Goal: Task Accomplishment & Management: Complete application form

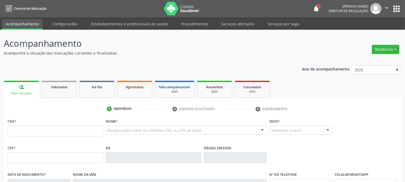
click at [134, 85] on span "Agendados" at bounding box center [135, 87] width 18 height 5
drag, startPoint x: 0, startPoint y: 0, endPoint x: 134, endPoint y: 84, distance: 158.1
click at [134, 85] on span "Agendados" at bounding box center [135, 87] width 18 height 5
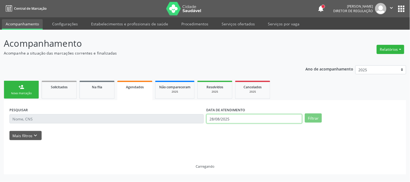
click at [220, 117] on input "28/08/2025" at bounding box center [254, 118] width 96 height 9
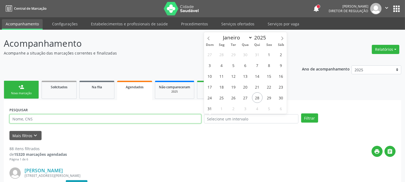
click at [176, 121] on input "text" at bounding box center [105, 118] width 192 height 9
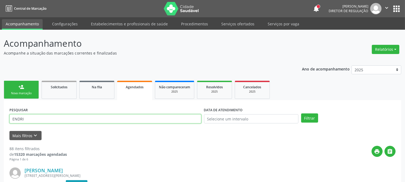
click at [301, 113] on button "Filtrar" at bounding box center [309, 117] width 17 height 9
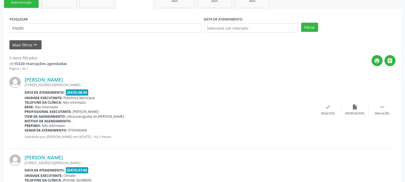
scroll to position [92, 0]
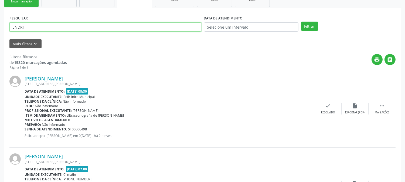
click at [103, 26] on input "ENDRI" at bounding box center [105, 26] width 192 height 9
click at [301, 22] on button "Filtrar" at bounding box center [309, 26] width 17 height 9
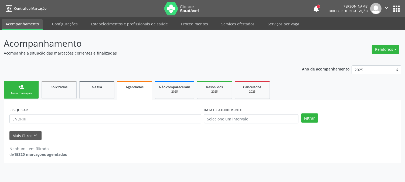
scroll to position [0, 0]
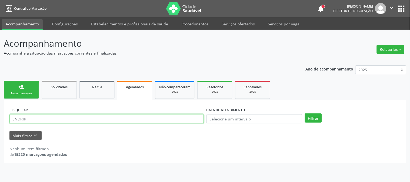
click at [79, 116] on input "ENDRIK" at bounding box center [106, 118] width 194 height 9
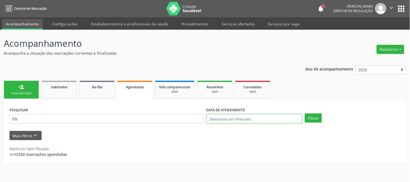
click at [224, 115] on input "text" at bounding box center [254, 118] width 96 height 9
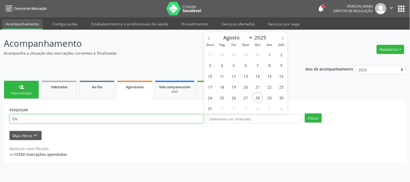
click at [35, 119] on input "EN" at bounding box center [106, 118] width 194 height 9
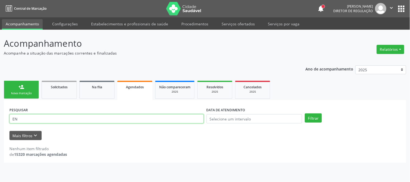
type input "E"
type input "JOAO PEDRO ALMEIDA MA"
click at [305, 113] on button "Filtrar" at bounding box center [313, 117] width 17 height 9
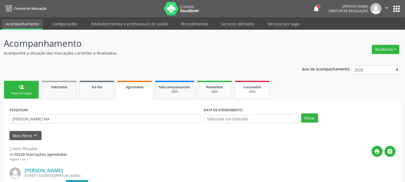
click at [239, 86] on div "Cancelados" at bounding box center [252, 87] width 27 height 6
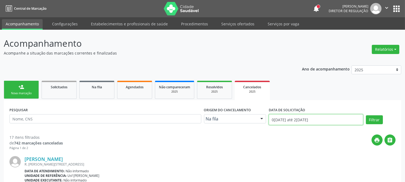
click at [311, 119] on input "01/01/2025 até 28/08/2025" at bounding box center [316, 119] width 95 height 11
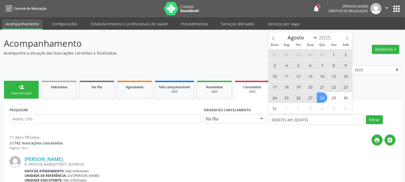
click at [287, 65] on span "4" at bounding box center [286, 65] width 11 height 11
type input "04/08/2025"
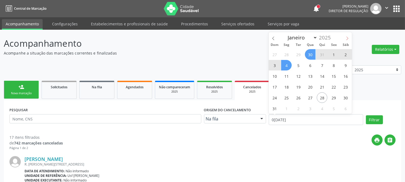
click at [347, 38] on icon at bounding box center [348, 38] width 4 height 4
select select "8"
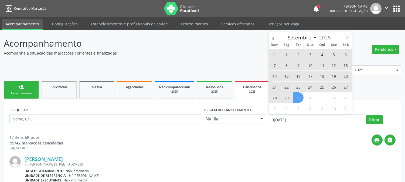
click at [300, 98] on span "30" at bounding box center [298, 97] width 11 height 11
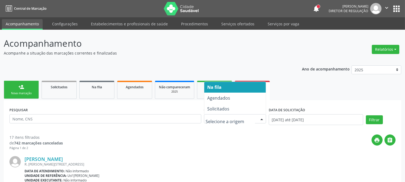
click at [263, 117] on div at bounding box center [262, 119] width 8 height 9
click at [165, 116] on input "text" at bounding box center [105, 118] width 192 height 9
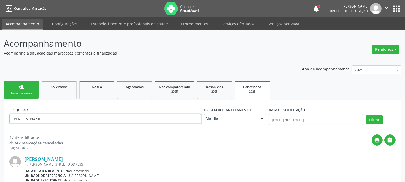
type input "JOAO PEDRO"
click at [366, 115] on button "Filtrar" at bounding box center [374, 119] width 17 height 9
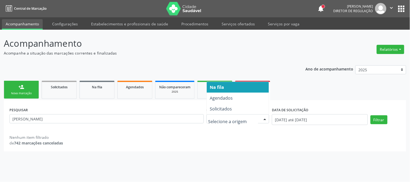
click at [220, 117] on input "text" at bounding box center [233, 121] width 50 height 11
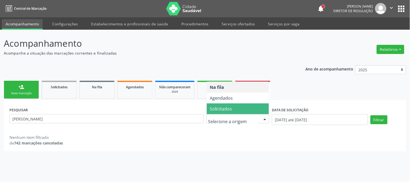
click at [223, 113] on span "Solicitados" at bounding box center [238, 108] width 62 height 11
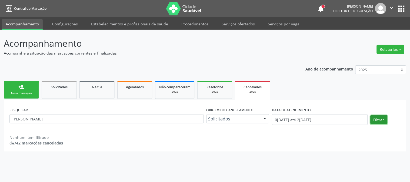
click at [372, 122] on button "Filtrar" at bounding box center [378, 119] width 17 height 9
click at [143, 81] on link "Agendados" at bounding box center [134, 90] width 35 height 18
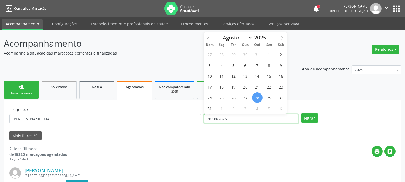
click at [241, 119] on input "28/08/2025" at bounding box center [251, 118] width 95 height 9
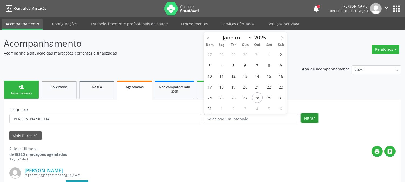
click at [306, 121] on button "Filtrar" at bounding box center [309, 117] width 17 height 9
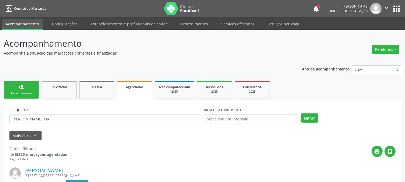
click at [19, 92] on div "Nova marcação" at bounding box center [21, 93] width 27 height 4
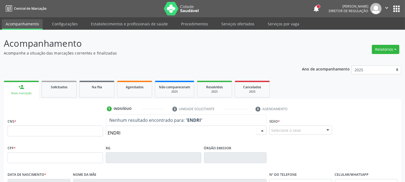
type input "ENDRIK"
drag, startPoint x: 129, startPoint y: 133, endPoint x: 95, endPoint y: 126, distance: 35.4
click at [95, 126] on div "CNS * Nome * ENDRIK Nenhum resultado encontrado para: " ENDRIK " Não há nenhuma…" at bounding box center [202, 130] width 393 height 27
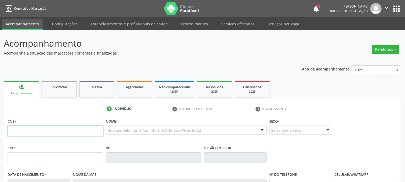
click at [95, 133] on input "text" at bounding box center [56, 131] width 96 height 11
type input "898 0062 8514 9013"
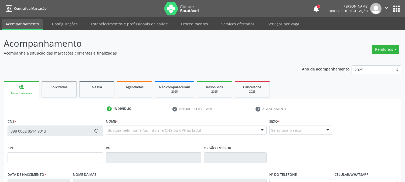
type input "602.155.878-20"
type input "22/04/2022"
type input "Wieslnna Alves de Almeida Souzá"
type input "[PHONE_NUMBER]"
type input "(87) 99624-1704"
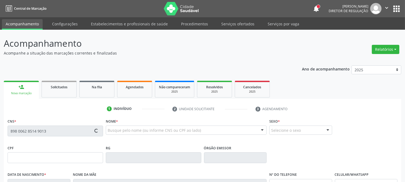
type input "845.485.504-10"
type input "115"
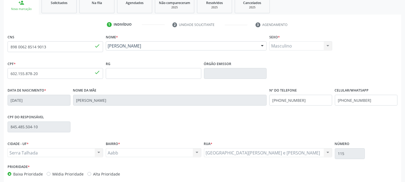
scroll to position [110, 0]
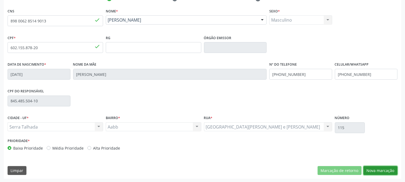
click at [375, 170] on button "Nova marcação" at bounding box center [381, 170] width 34 height 9
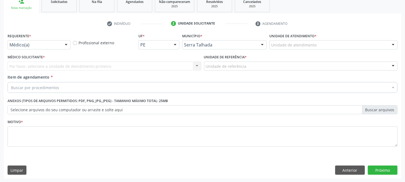
click at [66, 43] on div at bounding box center [66, 45] width 8 height 9
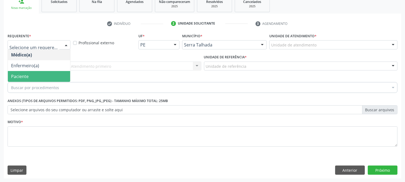
click at [45, 75] on span "Paciente" at bounding box center [39, 76] width 62 height 11
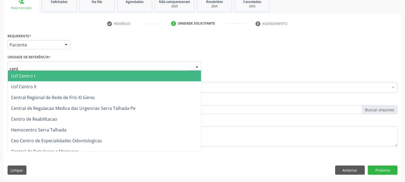
type input "centr"
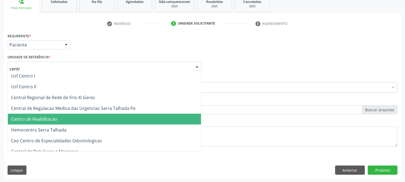
click at [61, 116] on span "Centro de Reabilitacao" at bounding box center [104, 119] width 193 height 11
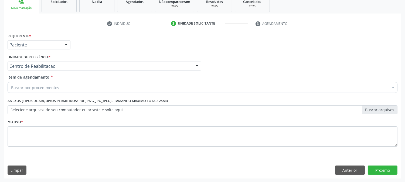
click at [64, 87] on div "Buscar por procedimentos" at bounding box center [203, 87] width 390 height 11
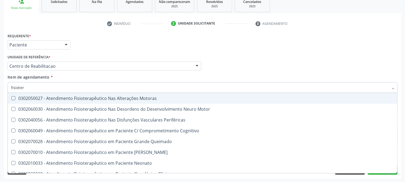
type input "fisiotera"
drag, startPoint x: 67, startPoint y: 94, endPoint x: 60, endPoint y: 96, distance: 7.6
click at [67, 95] on span "0302050027 - Atendimento Fisioterapêutico Nas Alterações Motoras" at bounding box center [203, 98] width 390 height 11
checkbox Motoras "true"
click at [0, 87] on div "Acompanhamento Acompanhe a situação das marcações correntes e finalizadas Relat…" at bounding box center [202, 63] width 405 height 238
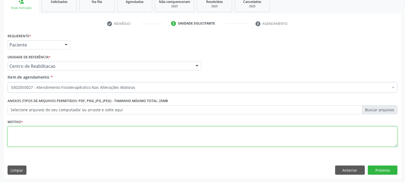
click at [38, 137] on textarea at bounding box center [203, 136] width 390 height 21
type textarea "."
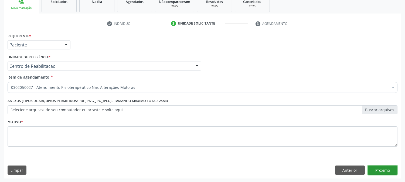
click at [370, 169] on button "Próximo" at bounding box center [383, 170] width 30 height 9
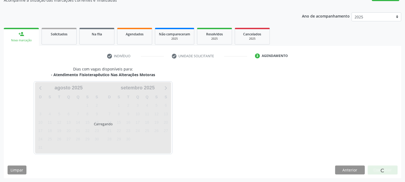
scroll to position [53, 0]
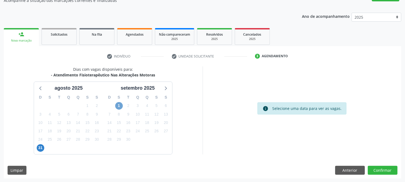
click at [119, 103] on span "1" at bounding box center [119, 106] width 8 height 8
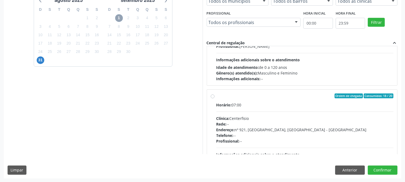
scroll to position [180, 0]
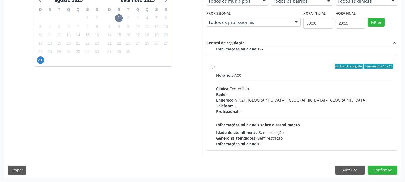
click at [265, 104] on div "Telefone: --" at bounding box center [305, 106] width 177 height 6
click at [215, 69] on input "Ordem de chegada Consumidos: 18 / 20 Horário: 07:00 Clínica: Centerfisio Rede: …" at bounding box center [213, 66] width 4 height 5
radio input "true"
click at [387, 168] on button "Confirmar" at bounding box center [383, 170] width 30 height 9
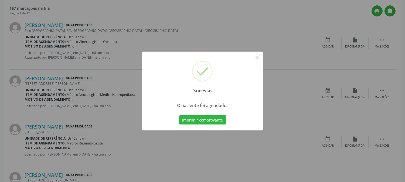
scroll to position [0, 0]
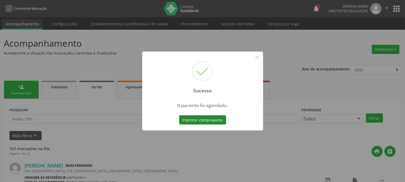
click at [209, 123] on button "Imprimir comprovante" at bounding box center [202, 119] width 47 height 9
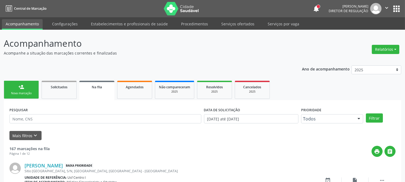
click at [25, 86] on link "person_add Nova marcação" at bounding box center [21, 90] width 35 height 18
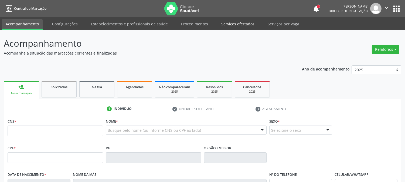
click at [225, 23] on link "Serviços ofertados" at bounding box center [238, 23] width 41 height 9
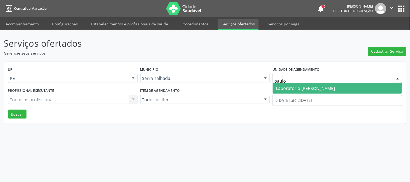
type input "paulo"
click at [289, 84] on span "Laboratorio [PERSON_NAME]" at bounding box center [337, 88] width 129 height 11
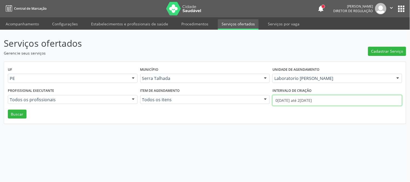
click at [294, 99] on input "01/08/2025 até 28/08/2025" at bounding box center [337, 100] width 130 height 11
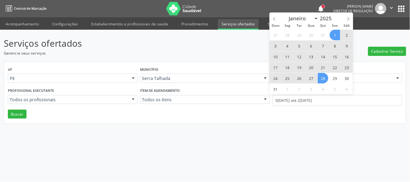
click at [288, 57] on span "11" at bounding box center [287, 56] width 11 height 11
type input "11/08/2025"
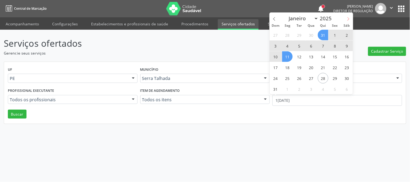
click at [346, 21] on span at bounding box center [348, 17] width 9 height 9
select select "8"
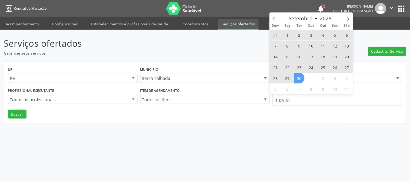
click at [304, 80] on span "30" at bounding box center [299, 78] width 11 height 11
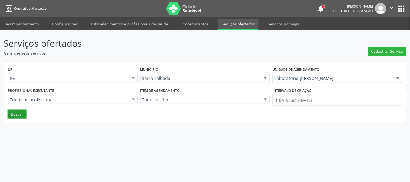
click at [17, 116] on button "Buscar" at bounding box center [17, 114] width 19 height 9
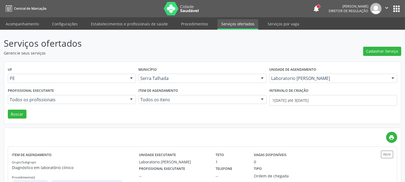
scroll to position [29, 0]
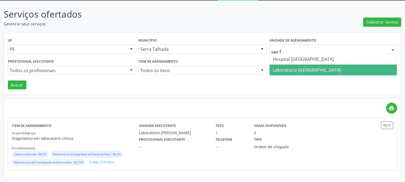
type input "sao fr"
click at [290, 68] on span "Laboratorio [GEOGRAPHIC_DATA]" at bounding box center [307, 70] width 68 height 6
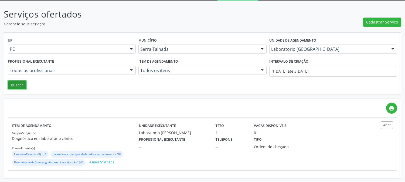
click at [9, 86] on button "Buscar" at bounding box center [17, 84] width 19 height 9
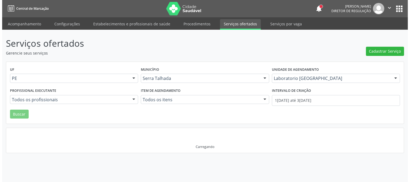
scroll to position [0, 0]
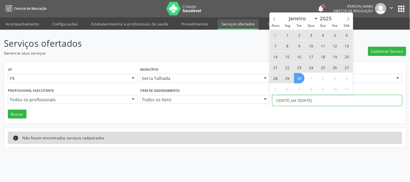
click at [289, 103] on input "11/08/2025 até 30/09/2025" at bounding box center [337, 100] width 130 height 11
click at [273, 18] on icon at bounding box center [274, 19] width 4 height 4
select select "7"
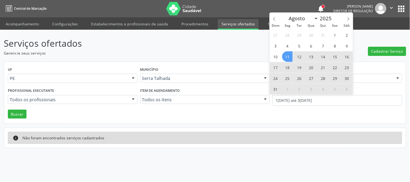
click at [289, 69] on span "18" at bounding box center [287, 67] width 11 height 11
type input "18/08/2025"
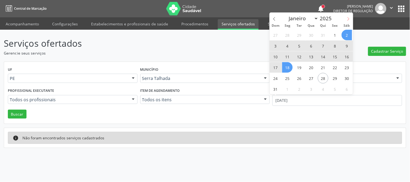
click at [348, 15] on span at bounding box center [348, 17] width 9 height 9
select select "8"
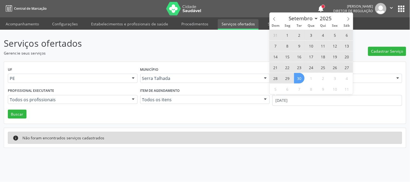
click at [297, 77] on span "30" at bounding box center [299, 78] width 11 height 11
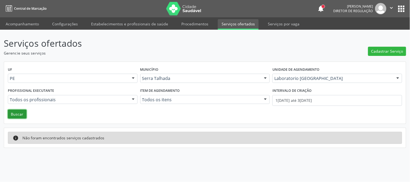
click at [18, 113] on button "Buscar" at bounding box center [17, 114] width 19 height 9
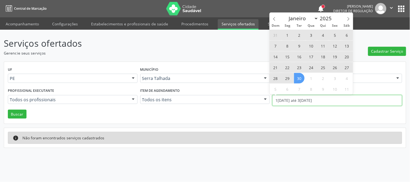
click at [278, 102] on input "18/08/2025 até 30/09/2025" at bounding box center [337, 100] width 130 height 11
click at [272, 17] on icon at bounding box center [274, 19] width 4 height 4
select select "7"
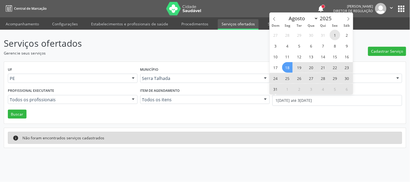
click at [333, 36] on span "1" at bounding box center [335, 35] width 11 height 11
type input "01/08/2025"
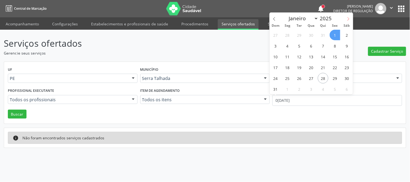
click at [349, 19] on icon at bounding box center [348, 19] width 4 height 4
select select "8"
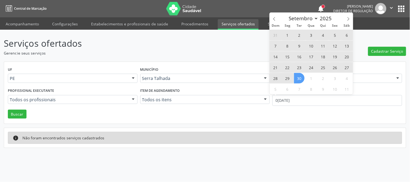
click at [299, 80] on span "30" at bounding box center [299, 78] width 11 height 11
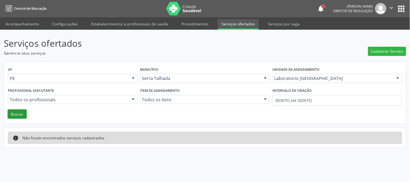
click at [21, 111] on button "Buscar" at bounding box center [17, 114] width 19 height 9
click at [391, 9] on icon "" at bounding box center [391, 8] width 6 height 6
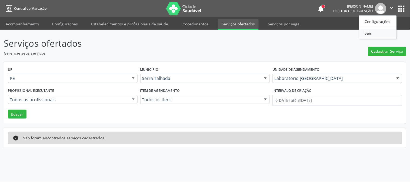
click at [375, 31] on link "Sair" at bounding box center [377, 33] width 37 height 8
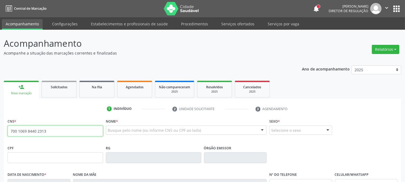
type input "700 1069 8440 2313"
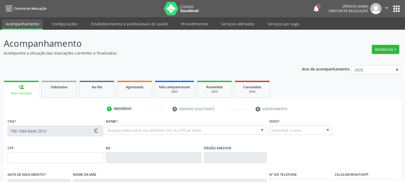
type input "032.237.594-09"
type input "08/01/1940"
type input "Maria Madalena da Lima"
type input "[PHONE_NUMBER]"
type input "S/N"
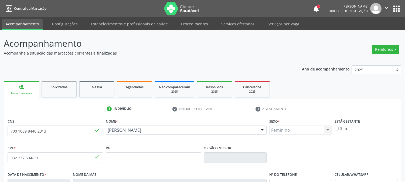
scroll to position [110, 0]
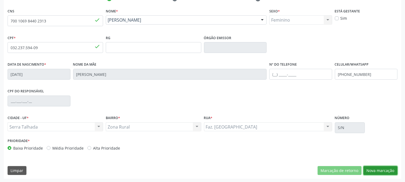
click at [384, 169] on button "Nova marcação" at bounding box center [381, 170] width 34 height 9
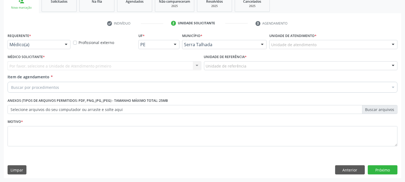
scroll to position [85, 0]
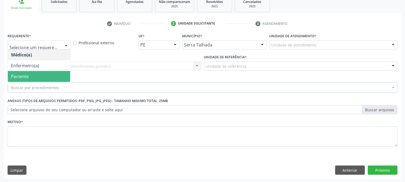
click at [33, 72] on span "Paciente" at bounding box center [39, 76] width 62 height 11
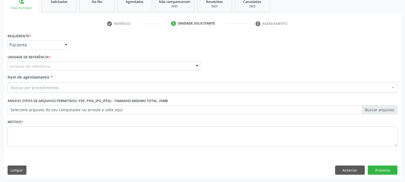
click at [40, 62] on div "Unidade de referência" at bounding box center [105, 66] width 194 height 9
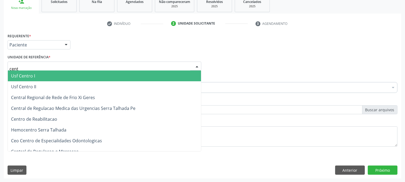
type input "centr"
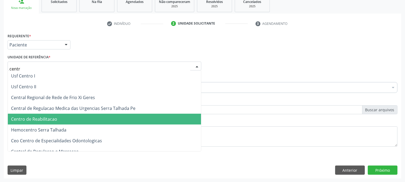
click at [46, 118] on span "Centro de Reabilitacao" at bounding box center [34, 119] width 46 height 6
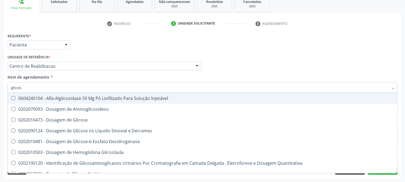
type input "glicose"
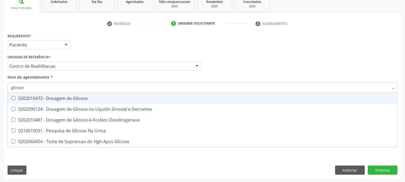
click at [56, 98] on div "0202010473 - Dosagem de Glicose" at bounding box center [202, 98] width 383 height 4
checkbox Glicose "true"
type input "g"
checkbox Glicose "false"
checkbox Desidrogenase "false"
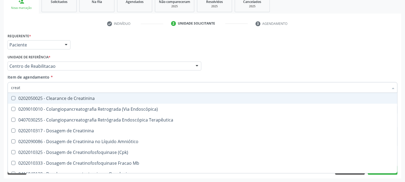
type input "creati"
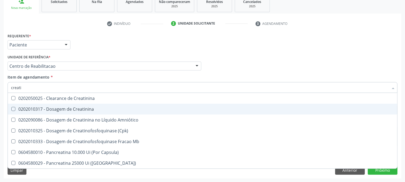
click at [60, 111] on span "0202010317 - Dosagem de Creatinina" at bounding box center [203, 109] width 390 height 11
checkbox Creatinina "true"
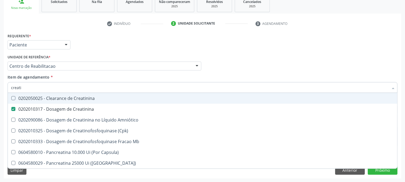
drag, startPoint x: 28, startPoint y: 86, endPoint x: 5, endPoint y: 80, distance: 23.9
click at [5, 80] on div "Requerente * Paciente Médico(a) Enfermeiro(a) Paciente Nenhum resultado encontr…" at bounding box center [203, 105] width 398 height 147
type input "ure"
checkbox Creatinina "false"
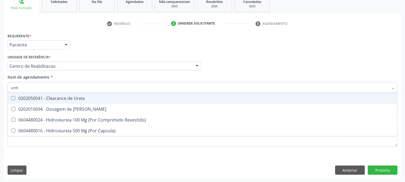
type input "ureia"
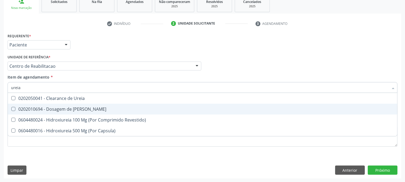
click at [53, 105] on span "0202010694 - Dosagem de Ureia" at bounding box center [203, 109] width 390 height 11
checkbox Ureia "true"
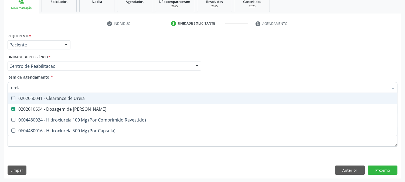
type input "ureia"
checkbox Revestido\) "true"
checkbox Capsula\) "true"
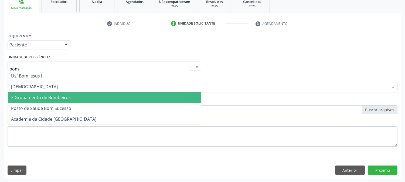
type input "bom s"
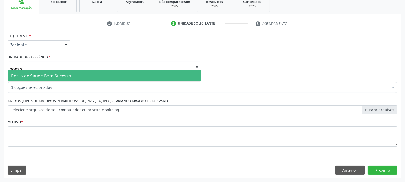
click at [60, 75] on span "Posto de Saude Bom Sucesso" at bounding box center [41, 76] width 60 height 6
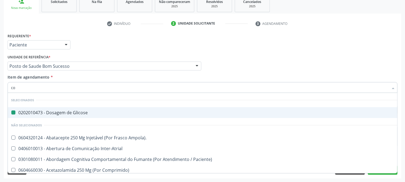
type input "col"
checkbox Glicose "false"
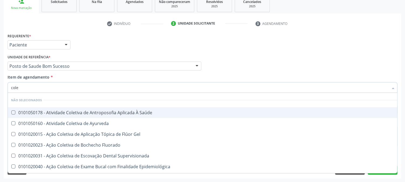
type input "coles"
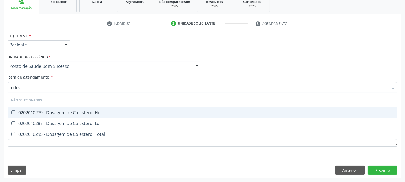
click at [51, 112] on div "0202010279 - Dosagem de Colesterol Hdl" at bounding box center [202, 112] width 383 height 4
checkbox Hdl "true"
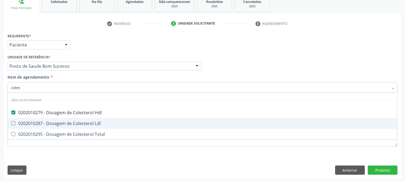
drag, startPoint x: 45, startPoint y: 122, endPoint x: 43, endPoint y: 125, distance: 2.9
click at [45, 122] on div "0202010287 - Dosagem de Colesterol Ldl" at bounding box center [202, 123] width 383 height 4
checkbox Ldl "true"
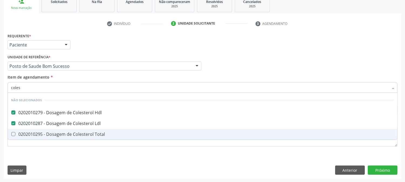
drag, startPoint x: 37, startPoint y: 131, endPoint x: 37, endPoint y: 127, distance: 4.3
click at [37, 132] on div "0202010295 - Dosagem de Colesterol Total" at bounding box center [202, 134] width 383 height 4
checkbox Total "true"
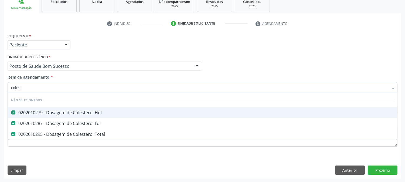
drag, startPoint x: 26, startPoint y: 88, endPoint x: 6, endPoint y: 86, distance: 20.9
click at [6, 86] on div "Requerente * Paciente Médico(a) Enfermeiro(a) Paciente Nenhum resultado encontr…" at bounding box center [203, 105] width 398 height 147
type input "tg"
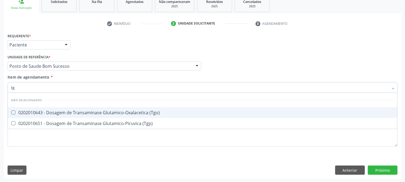
click at [19, 117] on span "0202010643 - Dosagem de Transaminase Glutamico-Oxalacetica (Tgo)" at bounding box center [203, 112] width 390 height 11
checkbox \(Tgo\) "true"
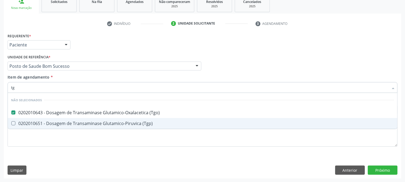
click at [19, 122] on div "0202010651 - Dosagem de Transaminase Glutamico-Piruvica (Tgp)" at bounding box center [202, 123] width 383 height 4
checkbox \(Tgp\) "true"
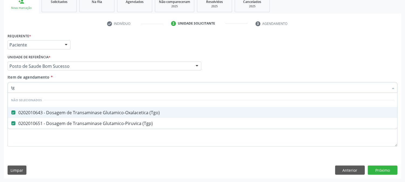
drag, startPoint x: 17, startPoint y: 88, endPoint x: 0, endPoint y: 82, distance: 18.2
click at [0, 85] on div "Acompanhamento Acompanhe a situação das marcações correntes e finalizadas Relat…" at bounding box center [202, 63] width 405 height 238
click at [0, 84] on div "Acompanhamento Acompanhe a situação das marcações correntes e finalizadas Relat…" at bounding box center [202, 63] width 405 height 238
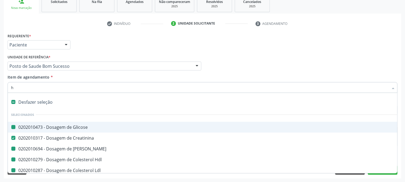
type input "he"
checkbox Glicose "false"
checkbox Ureia "false"
checkbox Hdl "false"
checkbox Ldl "false"
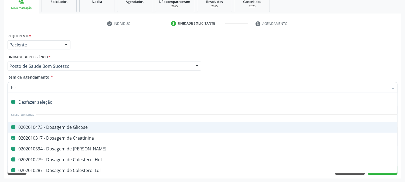
checkbox Total "false"
checkbox \(Tgo\) "false"
checkbox \(Tgp\) "false"
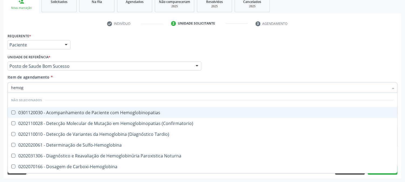
type input "hemogr"
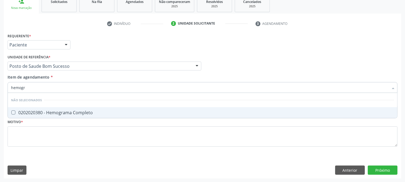
click at [26, 111] on div "0202020380 - Hemograma Completo" at bounding box center [202, 112] width 383 height 4
checkbox Completo "true"
drag, startPoint x: 30, startPoint y: 89, endPoint x: 1, endPoint y: 89, distance: 28.9
click at [1, 89] on div "Acompanhamento Acompanhe a situação das marcações correntes e finalizadas Relat…" at bounding box center [202, 63] width 405 height 238
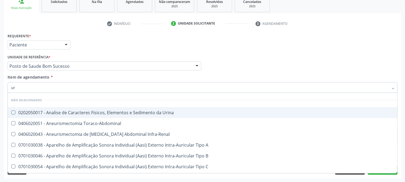
type input "uri"
checkbox Urina "false"
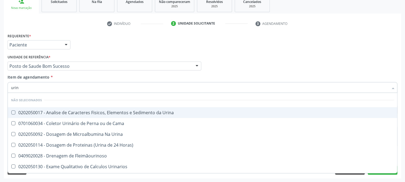
type input "urina"
click at [23, 114] on div "0202050017 - Analise de Caracteres Fisicos, Elementos e Sedimento da Urina" at bounding box center [202, 112] width 383 height 4
checkbox Urina "true"
click at [0, 106] on div "Acompanhamento Acompanhe a situação das marcações correntes e finalizadas Relat…" at bounding box center [202, 63] width 405 height 238
checkbox Urina "true"
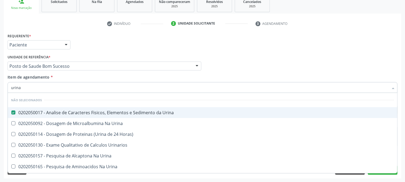
checkbox Horas\) "true"
checkbox Urinarios "true"
checkbox Urina "true"
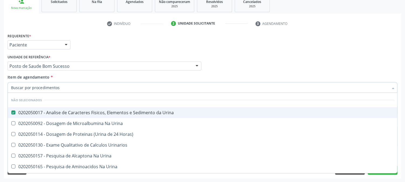
checkbox Urina "true"
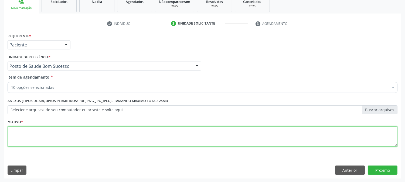
click at [28, 144] on textarea at bounding box center [203, 136] width 390 height 21
type textarea "."
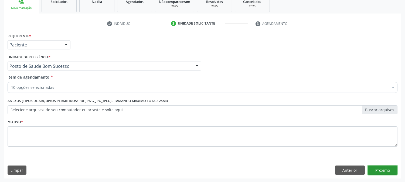
click at [391, 170] on button "Próximo" at bounding box center [383, 170] width 30 height 9
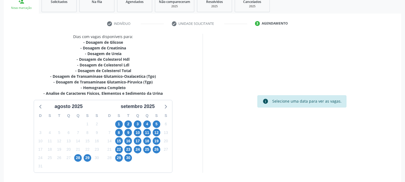
scroll to position [104, 0]
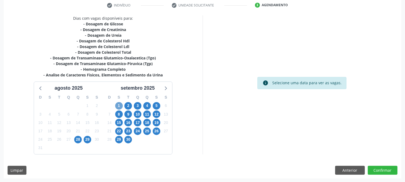
click at [121, 104] on span "1" at bounding box center [119, 106] width 8 height 8
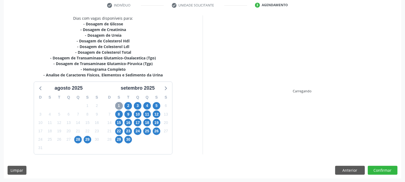
click at [121, 104] on span "1" at bounding box center [119, 106] width 8 height 8
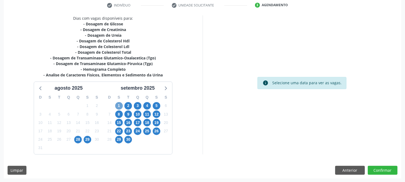
click at [121, 104] on span "1" at bounding box center [119, 106] width 8 height 8
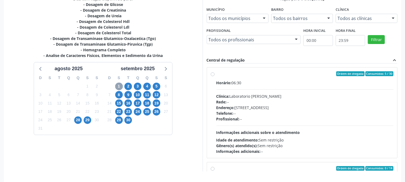
scroll to position [134, 0]
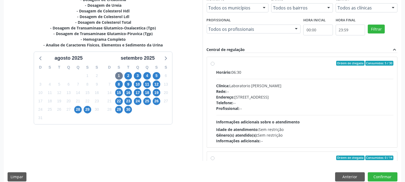
click at [230, 106] on span "Profissional:" at bounding box center [228, 108] width 23 height 5
click at [215, 66] on input "Ordem de chegada Consumidos: 5 / 30 Horário: 06:30 Clínica: Laboratorio Jose Pa…" at bounding box center [213, 63] width 4 height 5
radio input "true"
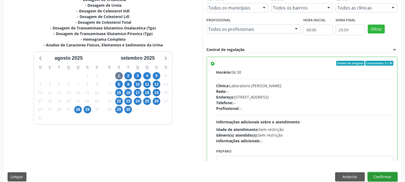
click at [387, 176] on button "Confirmar" at bounding box center [383, 176] width 30 height 9
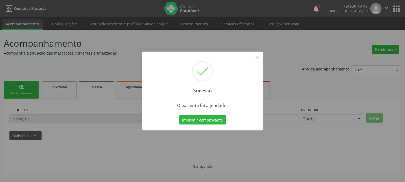
scroll to position [0, 0]
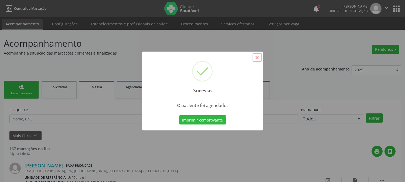
click at [257, 58] on button "×" at bounding box center [257, 57] width 9 height 9
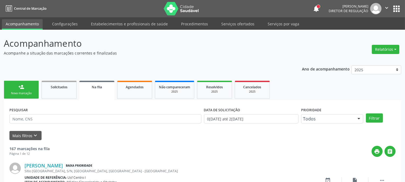
click at [27, 92] on div "Nova marcação" at bounding box center [21, 93] width 27 height 4
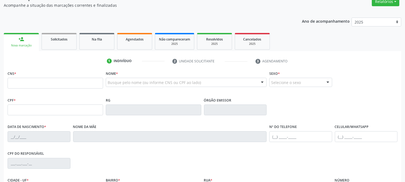
scroll to position [90, 0]
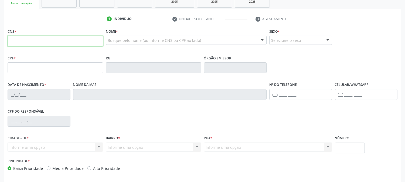
click at [98, 40] on input "text" at bounding box center [56, 41] width 96 height 11
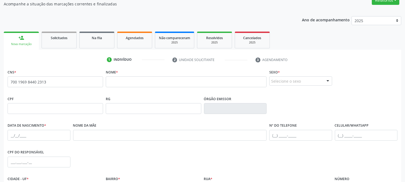
scroll to position [60, 0]
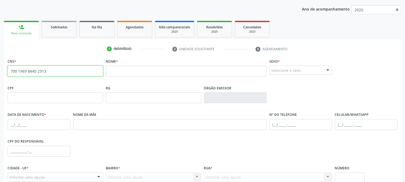
drag, startPoint x: 68, startPoint y: 74, endPoint x: 0, endPoint y: 87, distance: 69.2
click at [0, 87] on div "Acompanhamento Acompanhe a situação das marcações correntes e finalizadas Relat…" at bounding box center [202, 101] width 405 height 263
type input "700 1069 8440 2313"
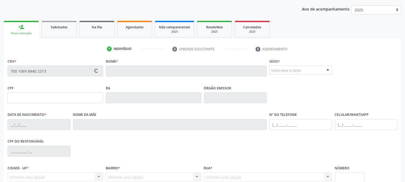
type input "032.237.594-09"
type input "08/01/1940"
type input "Maria Madalena da Lima"
type input "[PHONE_NUMBER]"
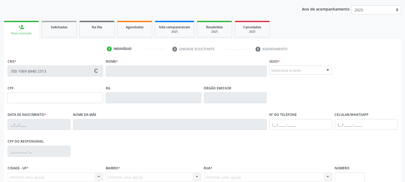
type input "S/N"
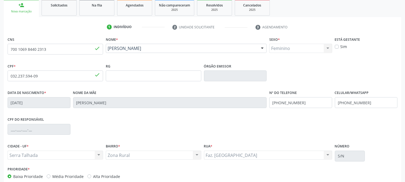
scroll to position [110, 0]
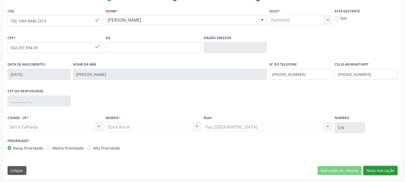
click at [378, 171] on button "Nova marcação" at bounding box center [381, 170] width 34 height 9
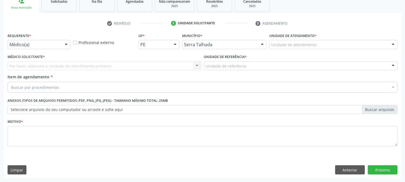
scroll to position [85, 0]
click at [61, 48] on div "Médico(a)" at bounding box center [39, 44] width 63 height 9
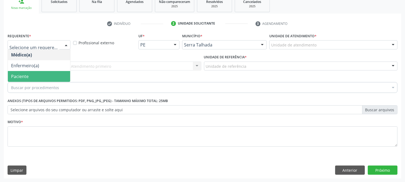
click at [39, 76] on span "Paciente" at bounding box center [39, 76] width 62 height 11
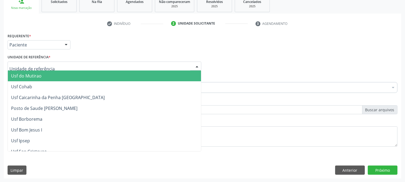
click at [52, 66] on div at bounding box center [105, 66] width 194 height 9
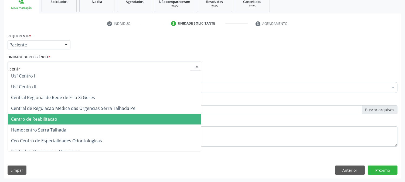
click at [36, 115] on span "Centro de Reabilitacao" at bounding box center [104, 119] width 193 height 11
type input "centr"
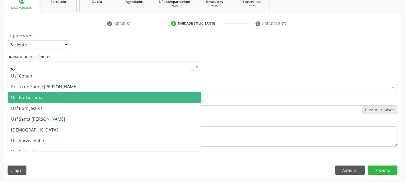
type input "bom"
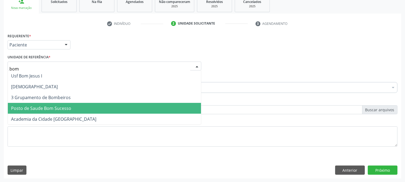
click at [49, 106] on span "Posto de Saude Bom Sucesso" at bounding box center [41, 108] width 60 height 6
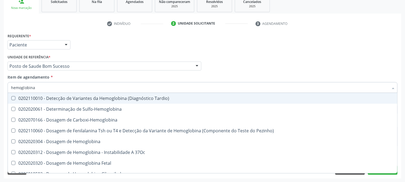
type input "hemoglobina g"
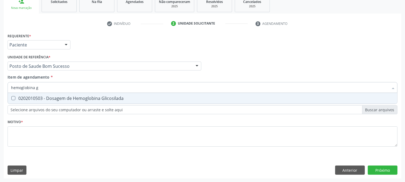
click at [40, 96] on div "0202010503 - Dosagem de Hemoglobina Glicosilada" at bounding box center [202, 98] width 383 height 4
checkbox Glicosilada "true"
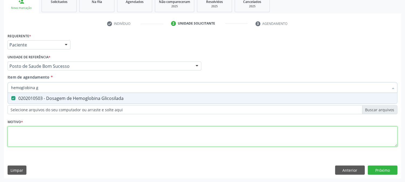
click at [50, 132] on div "Requerente * Paciente Médico(a) Enfermeiro(a) Paciente Nenhum resultado encontr…" at bounding box center [203, 93] width 390 height 122
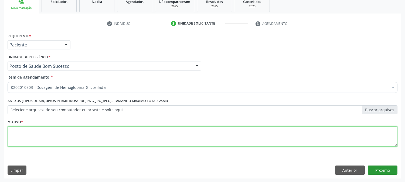
type textarea "."
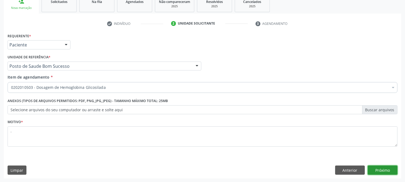
click at [384, 171] on button "Próximo" at bounding box center [383, 170] width 30 height 9
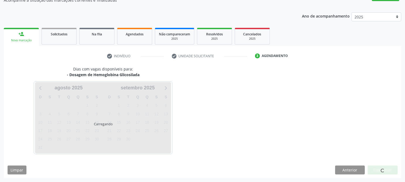
scroll to position [53, 0]
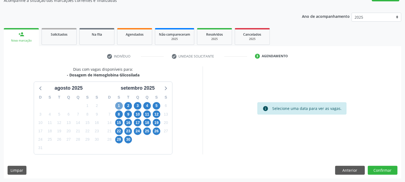
click at [119, 106] on span "1" at bounding box center [119, 106] width 8 height 8
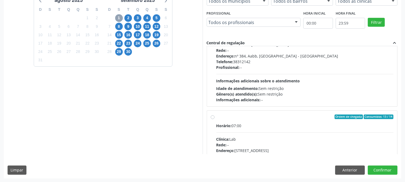
scroll to position [0, 0]
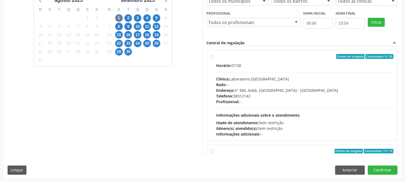
click at [292, 113] on span "Informações adicionais sobre o atendimento" at bounding box center [259, 115] width 84 height 5
click at [215, 59] on input "Ordem de chegada Consumidos: 9 / 26 Horário: 07:00 Clínica: Laboratorio Sao Fra…" at bounding box center [213, 56] width 4 height 5
radio input "true"
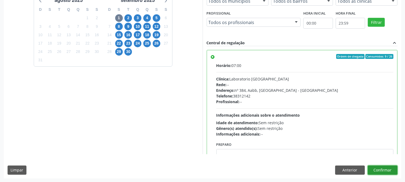
click at [376, 170] on button "Confirmar" at bounding box center [383, 170] width 30 height 9
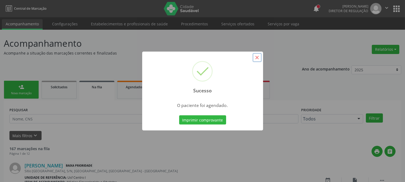
click at [258, 58] on button "×" at bounding box center [257, 57] width 9 height 9
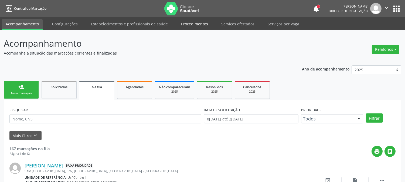
click at [195, 25] on link "Procedimentos" at bounding box center [194, 23] width 35 height 9
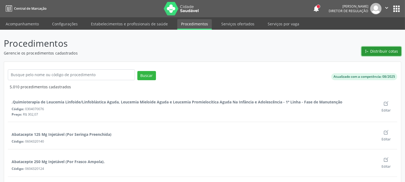
click at [387, 52] on span "Distribuir cotas" at bounding box center [385, 51] width 28 height 6
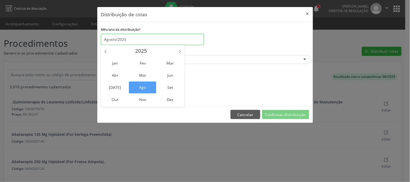
click at [182, 39] on input "Agosto/2025" at bounding box center [152, 39] width 103 height 11
click at [168, 89] on span "Set" at bounding box center [169, 88] width 27 height 12
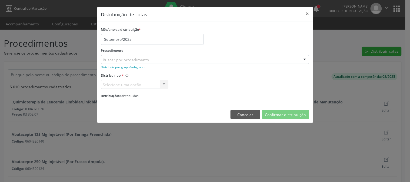
click at [196, 58] on div "Buscar por procedimento" at bounding box center [205, 59] width 208 height 9
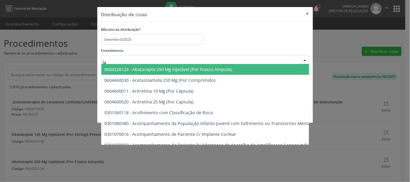
type input "l"
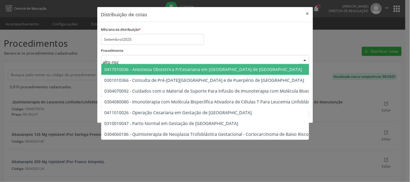
type input "alto risco"
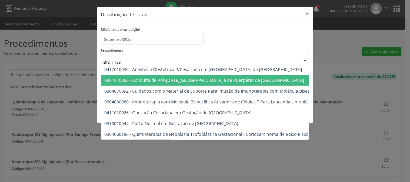
click at [186, 76] on span "0301010366 - Consulta de Pré-[DATE][GEOGRAPHIC_DATA] e de Puerpério de [GEOGRAP…" at bounding box center [378, 80] width 554 height 11
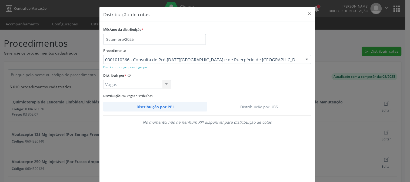
click at [238, 106] on link "Distribuição por UBS" at bounding box center [259, 106] width 104 height 9
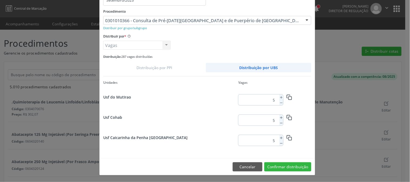
click at [277, 117] on div "5" at bounding box center [260, 120] width 45 height 11
click at [279, 118] on icon at bounding box center [281, 118] width 4 height 4
type input "6"
click at [276, 166] on button "Confirmar distribuição" at bounding box center [287, 166] width 47 height 9
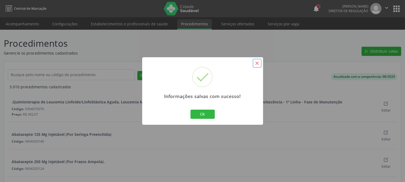
click at [258, 66] on button "×" at bounding box center [257, 63] width 9 height 9
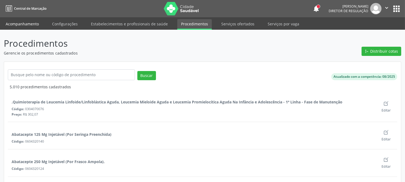
click at [33, 22] on link "Acompanhamento" at bounding box center [22, 23] width 41 height 9
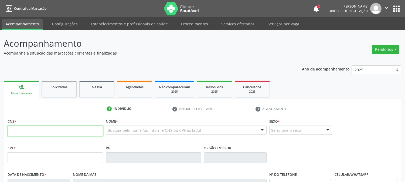
click at [58, 132] on input "text" at bounding box center [56, 131] width 96 height 11
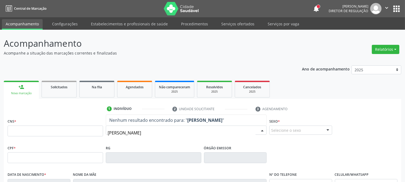
type input "LAURA GOMES DOS S"
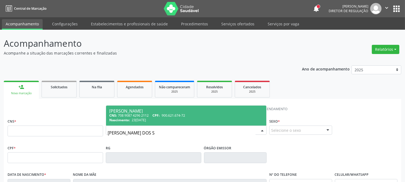
click at [150, 120] on div "Nascimento: 23/02/1948" at bounding box center [186, 120] width 154 height 5
type input "708 9087 4296 2112"
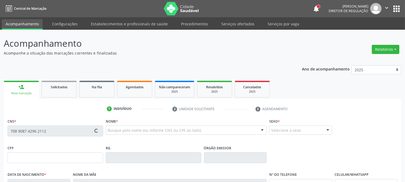
type input "900.621.674-72"
type input "23/02/1948"
type input "Isaura Gomes dos Santos"
type input "(87) 98857-1070"
type input "S/N"
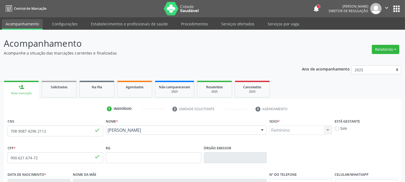
scroll to position [110, 0]
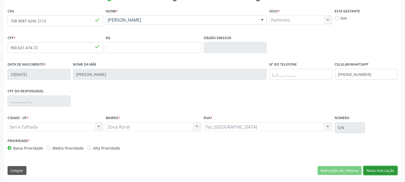
click at [374, 169] on button "Nova marcação" at bounding box center [381, 170] width 34 height 9
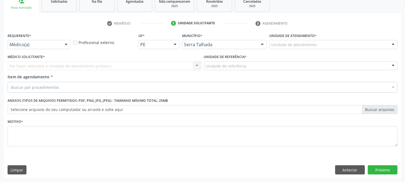
scroll to position [85, 0]
click at [66, 46] on div at bounding box center [66, 45] width 8 height 9
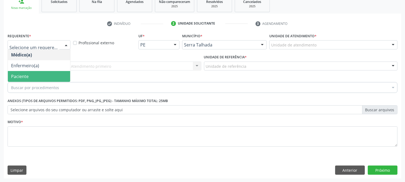
click at [52, 76] on span "Paciente" at bounding box center [39, 76] width 62 height 11
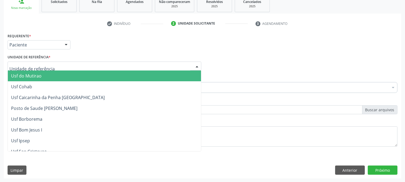
click at [65, 65] on div at bounding box center [105, 66] width 194 height 9
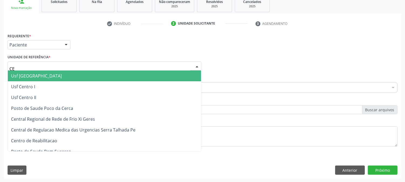
type input "C"
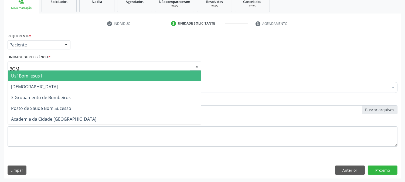
type input "BOM S"
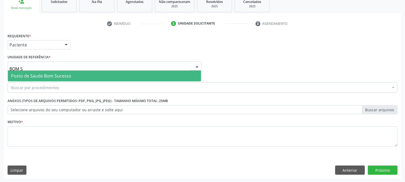
click at [63, 75] on span "Posto de Saude Bom Sucesso" at bounding box center [41, 76] width 60 height 6
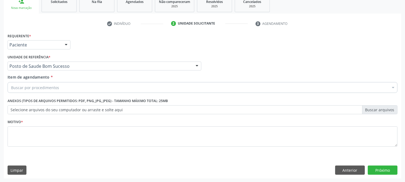
click at [83, 88] on div "Buscar por procedimentos" at bounding box center [203, 87] width 390 height 11
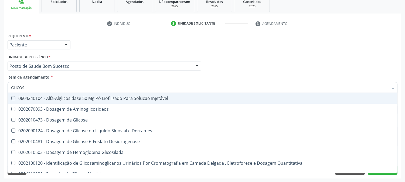
type input "GLICOSE"
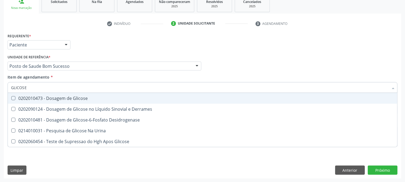
click at [73, 96] on div "0202010473 - Dosagem de Glicose" at bounding box center [202, 98] width 383 height 4
checkbox Glicose "true"
drag, startPoint x: 60, startPoint y: 84, endPoint x: 8, endPoint y: 78, distance: 52.2
click at [6, 80] on div "Requerente * Paciente Médico(a) Enfermeiro(a) Paciente Nenhum resultado encontr…" at bounding box center [203, 105] width 398 height 147
type input "ACI"
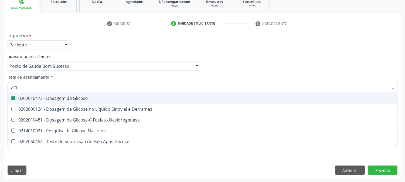
checkbox Glicose "false"
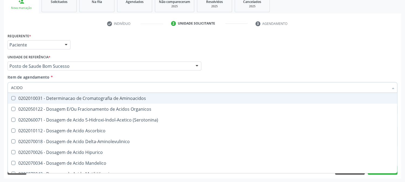
type input "ACIDO U"
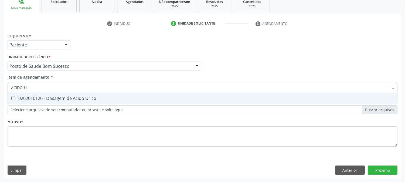
click at [12, 100] on span "0202010120 - Dosagem de Acido Urico" at bounding box center [203, 98] width 390 height 11
checkbox Urico "true"
drag, startPoint x: 27, startPoint y: 88, endPoint x: 0, endPoint y: 83, distance: 27.4
click at [0, 83] on div "Acompanhamento Acompanhe a situação das marcações correntes e finalizadas Relat…" at bounding box center [202, 63] width 405 height 238
type input "C"
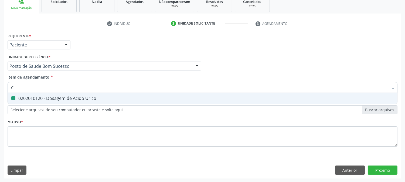
checkbox Urico "false"
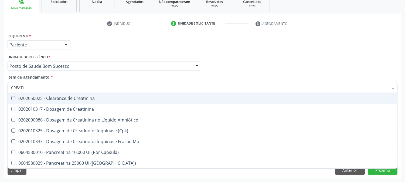
type input "CREATIN"
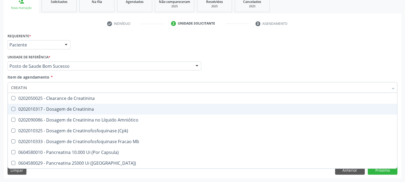
click at [22, 113] on span "0202010317 - Dosagem de Creatinina" at bounding box center [203, 109] width 390 height 11
checkbox Creatinina "true"
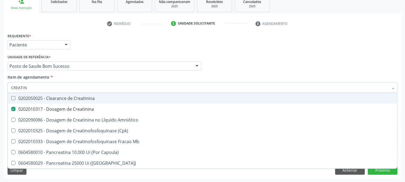
drag, startPoint x: 31, startPoint y: 89, endPoint x: 1, endPoint y: 93, distance: 30.2
click at [1, 93] on div "Acompanhamento Acompanhe a situação das marcações correntes e finalizadas Relat…" at bounding box center [202, 63] width 405 height 238
type input "UR"
checkbox Creatinina "false"
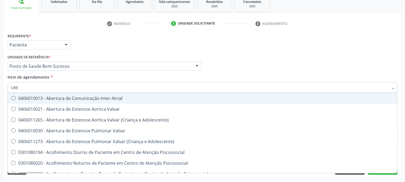
type input "UREI"
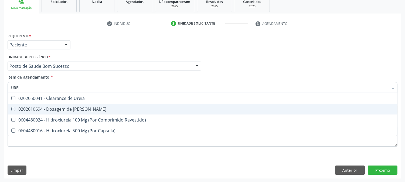
click at [18, 107] on div "0202010694 - Dosagem de [PERSON_NAME]" at bounding box center [202, 109] width 383 height 4
checkbox Ureia "true"
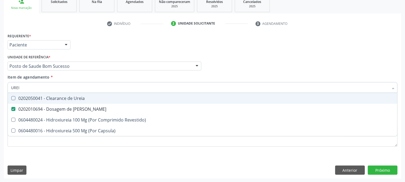
drag, startPoint x: 26, startPoint y: 88, endPoint x: 2, endPoint y: 88, distance: 24.0
click at [2, 88] on div "Acompanhamento Acompanhe a situação das marcações correntes e finalizadas Relat…" at bounding box center [202, 63] width 405 height 238
type input "CO"
checkbox Ureia "false"
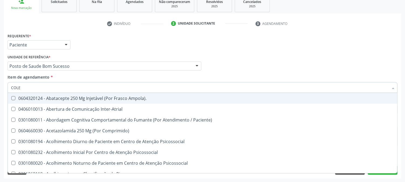
type input "COLES"
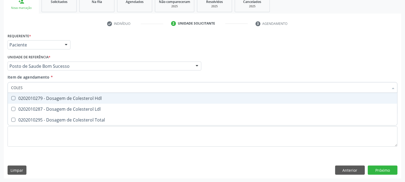
click at [16, 99] on div "0202010279 - Dosagem de Colesterol Hdl" at bounding box center [202, 98] width 383 height 4
checkbox Hdl "true"
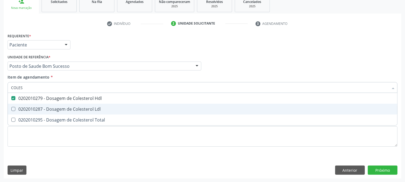
click at [14, 112] on span "0202010287 - Dosagem de Colesterol Ldl" at bounding box center [203, 109] width 390 height 11
checkbox Ldl "true"
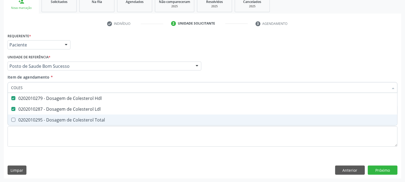
click at [14, 120] on Total at bounding box center [13, 120] width 4 height 4
click at [11, 120] on Total "checkbox" at bounding box center [10, 120] width 4 height 4
checkbox Total "true"
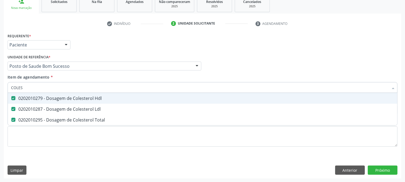
drag, startPoint x: 31, startPoint y: 84, endPoint x: 0, endPoint y: 95, distance: 32.8
click at [0, 95] on div "Acompanhamento Acompanhe a situação das marcações correntes e finalizadas Relat…" at bounding box center [202, 63] width 405 height 238
type input "TG"
checkbox Hdl "false"
checkbox Ldl "false"
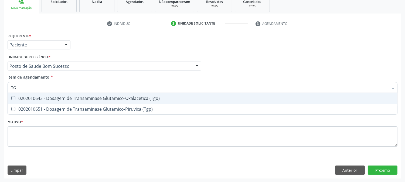
click at [28, 98] on div "0202010643 - Dosagem de Transaminase Glutamico-Oxalacetica (Tgo)" at bounding box center [202, 98] width 383 height 4
checkbox \(Tgo\) "true"
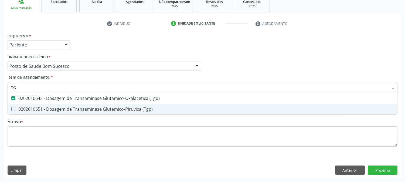
click at [22, 107] on div "0202010651 - Dosagem de Transaminase Glutamico-Piruvica (Tgp)" at bounding box center [202, 109] width 383 height 4
checkbox \(Tgp\) "true"
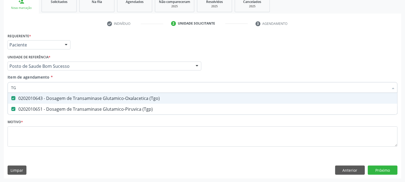
drag, startPoint x: 18, startPoint y: 88, endPoint x: 0, endPoint y: 85, distance: 18.1
click at [0, 85] on div "Acompanhamento Acompanhe a situação das marcações correntes e finalizadas Relat…" at bounding box center [202, 63] width 405 height 238
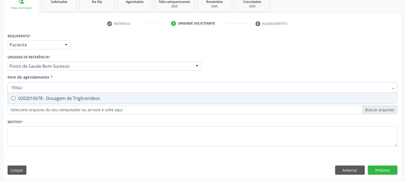
type input "TRIGLIC"
click at [23, 98] on div "0202010678 - Dosagem de Triglicerideos" at bounding box center [202, 98] width 383 height 4
checkbox Triglicerideos "true"
drag, startPoint x: 31, startPoint y: 87, endPoint x: 6, endPoint y: 88, distance: 24.3
click at [6, 88] on div "Item de agendamento * TRIGLIC Desfazer seleção 0202010678 - Dosagem de Triglice…" at bounding box center [202, 84] width 393 height 21
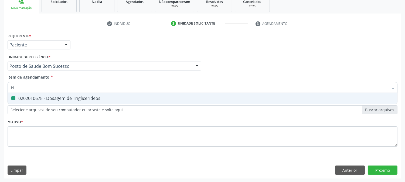
type input "HE"
checkbox Triglicerideos "false"
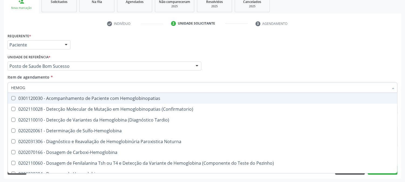
type input "HEMOGR"
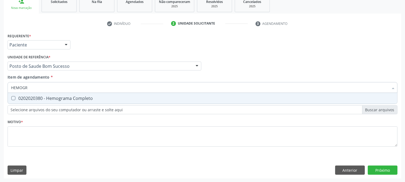
click at [22, 99] on div "0202020380 - Hemograma Completo" at bounding box center [202, 98] width 383 height 4
checkbox Completo "true"
drag, startPoint x: 30, startPoint y: 88, endPoint x: 0, endPoint y: 95, distance: 30.9
click at [0, 95] on div "Acompanhamento Acompanhe a situação das marcações correntes e finalizadas Relat…" at bounding box center [202, 63] width 405 height 238
type input "URI"
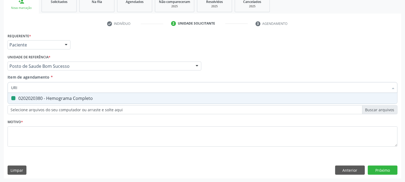
checkbox Completo "false"
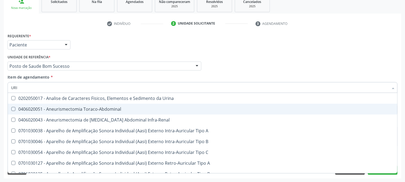
type input "URIN"
checkbox Urico "false"
type input "URINA"
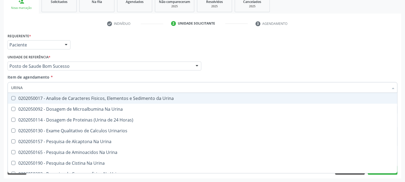
click at [89, 98] on div "0202050017 - Analise de Caracteres Fisicos, Elementos e Sedimento da Urina" at bounding box center [202, 98] width 383 height 4
checkbox Urina "true"
drag, startPoint x: 30, startPoint y: 86, endPoint x: 5, endPoint y: 88, distance: 25.0
click at [5, 88] on div "Requerente * Paciente Médico(a) Enfermeiro(a) Paciente Nenhum resultado encontr…" at bounding box center [203, 105] width 398 height 147
click at [0, 96] on div "Acompanhamento Acompanhe a situação das marcações correntes e finalizadas Relat…" at bounding box center [202, 63] width 405 height 238
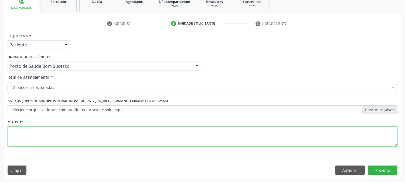
click at [45, 136] on textarea at bounding box center [203, 136] width 390 height 21
type textarea "."
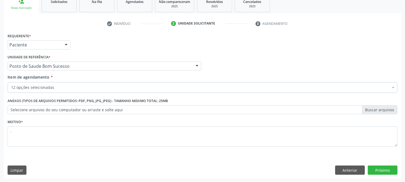
click at [387, 164] on div "Requerente * Paciente Médico(a) Enfermeiro(a) Paciente Nenhum resultado encontr…" at bounding box center [203, 105] width 398 height 147
click at [387, 168] on button "Próximo" at bounding box center [383, 170] width 30 height 9
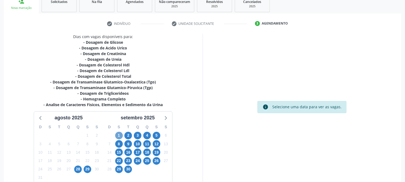
click at [121, 133] on span "1" at bounding box center [119, 136] width 8 height 8
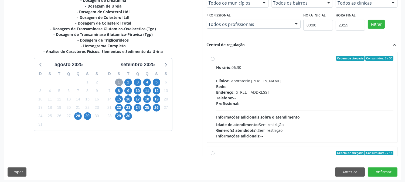
scroll to position [140, 0]
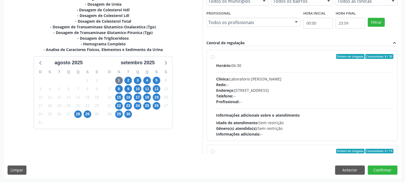
click at [290, 119] on div "Horário: 06:30 Clínica: Laboratorio Jose Paulo Terto Rede: -- Endereço: Casa, n…" at bounding box center [305, 100] width 177 height 74
click at [215, 59] on input "Ordem de chegada Consumidos: 8 / 30 Horário: 06:30 Clínica: Laboratorio Jose Pa…" at bounding box center [213, 56] width 4 height 5
radio input "true"
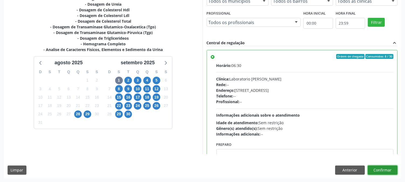
click at [385, 170] on button "Confirmar" at bounding box center [383, 170] width 30 height 9
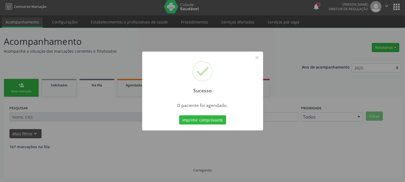
scroll to position [0, 0]
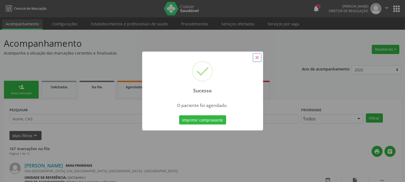
click at [256, 58] on button "×" at bounding box center [257, 57] width 9 height 9
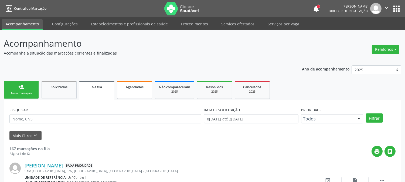
click at [142, 91] on link "Agendados" at bounding box center [134, 90] width 35 height 18
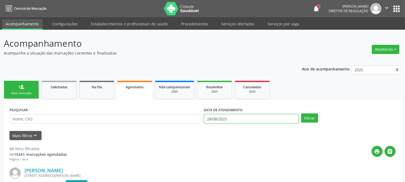
click at [217, 119] on input "28/08/2025" at bounding box center [251, 118] width 95 height 9
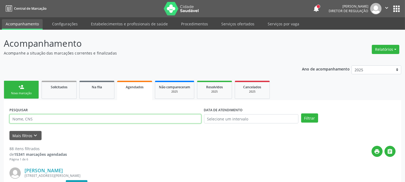
click at [179, 120] on input "text" at bounding box center [105, 118] width 192 height 9
type input "LAURA GOMES DOS SAN"
click at [301, 113] on button "Filtrar" at bounding box center [309, 117] width 17 height 9
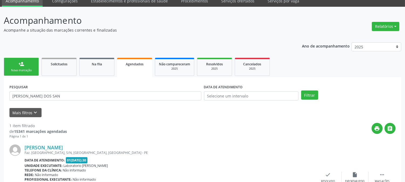
scroll to position [62, 0]
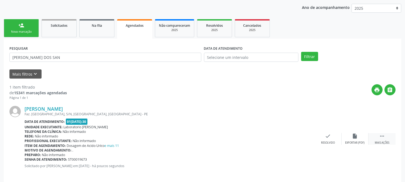
click at [377, 138] on div " Mais ações" at bounding box center [382, 139] width 27 height 12
click at [355, 138] on icon "edit" at bounding box center [356, 136] width 6 height 6
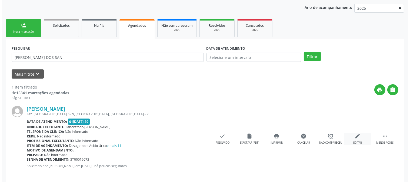
scroll to position [0, 0]
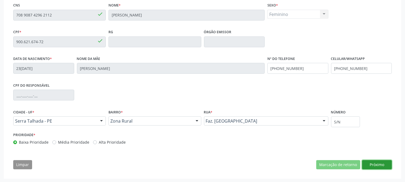
click at [373, 166] on button "Próximo" at bounding box center [378, 164] width 30 height 9
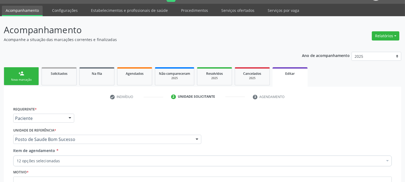
scroll to position [9, 0]
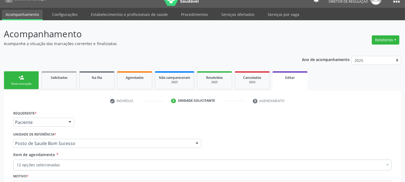
click at [26, 73] on link "person_add Nova marcação" at bounding box center [21, 80] width 35 height 18
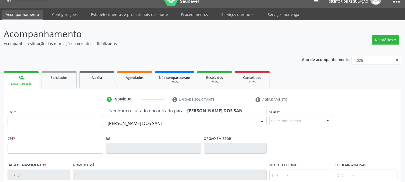
type input "LAURA GOMES DOS SANTO"
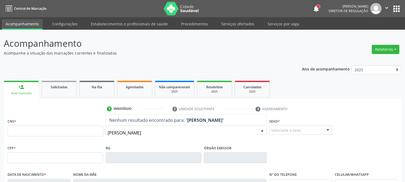
scroll to position [9, 0]
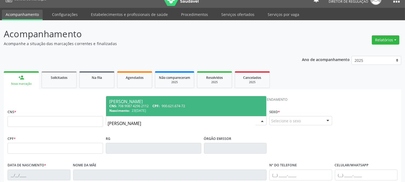
click at [154, 106] on div "CNS: 708 9087 4296 2112 CPF: 900.621.674-72" at bounding box center [186, 106] width 154 height 5
type input "708 9087 4296 2112"
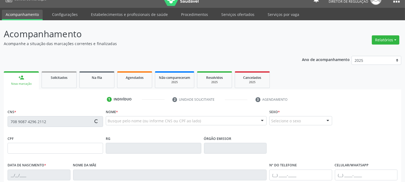
type input "900.621.674-72"
type input "23/02/1948"
type input "Isaura Gomes dos Santos"
type input "(87) 98857-1070"
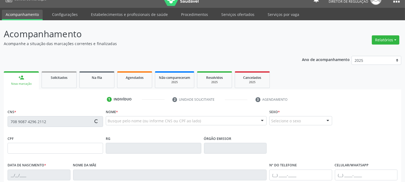
type input "S/N"
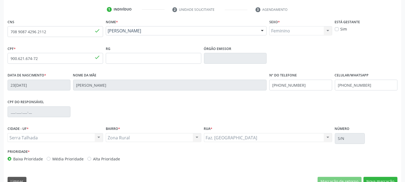
scroll to position [110, 0]
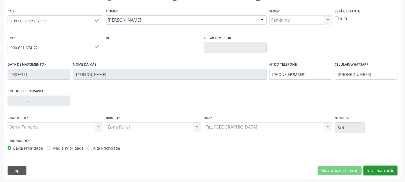
click at [377, 167] on button "Nova marcação" at bounding box center [381, 170] width 34 height 9
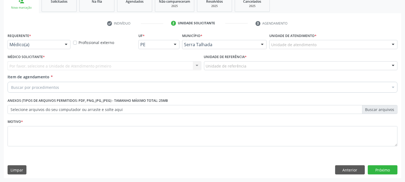
scroll to position [85, 0]
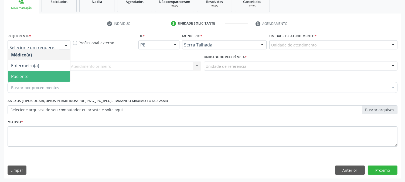
click at [27, 74] on span "Paciente" at bounding box center [20, 76] width 18 height 6
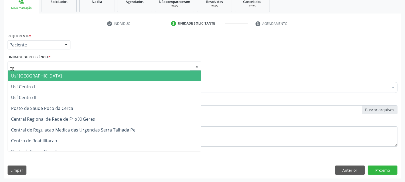
type input "C"
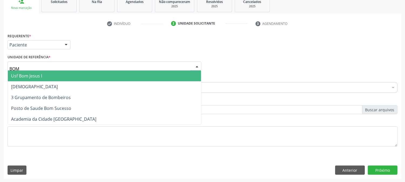
type input "BOM S"
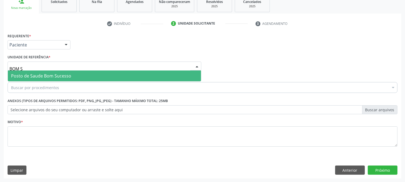
click at [42, 74] on span "Posto de Saude Bom Sucesso" at bounding box center [41, 76] width 60 height 6
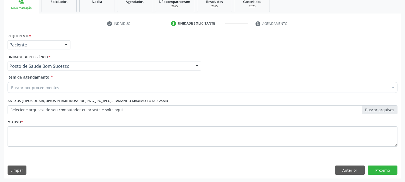
click at [60, 91] on div "Buscar por procedimentos Selecionar todos 0304070076 - .Quimioterapia de Leucem…" at bounding box center [203, 86] width 390 height 9
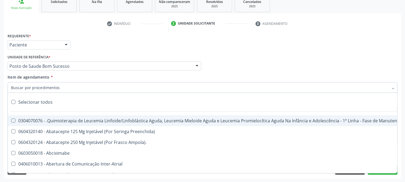
click at [61, 86] on input "Item de agendamento *" at bounding box center [200, 87] width 378 height 11
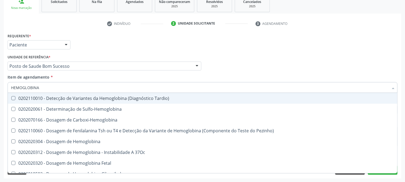
type input "HEMOGLOBINA G"
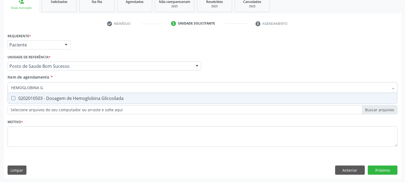
click at [59, 96] on div "0202010503 - Dosagem de Hemoglobina Glicosilada" at bounding box center [202, 98] width 383 height 4
checkbox Glicosilada "true"
drag, startPoint x: 51, startPoint y: 87, endPoint x: 9, endPoint y: 88, distance: 42.7
click at [9, 88] on div "HEMOGLOBINA G" at bounding box center [203, 87] width 390 height 11
type input "TS"
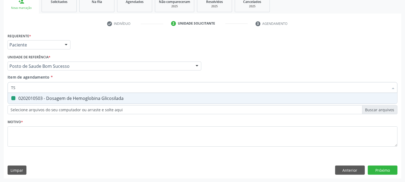
checkbox Glicosilada "false"
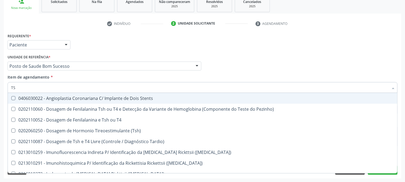
type input "TSH"
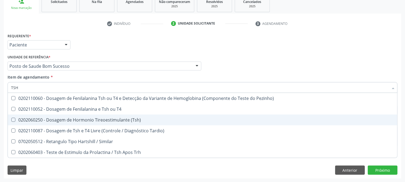
click at [13, 120] on \(Tsh\) at bounding box center [13, 120] width 4 height 4
click at [11, 120] on \(Tsh\) "checkbox" at bounding box center [10, 120] width 4 height 4
checkbox \(Tsh\) "true"
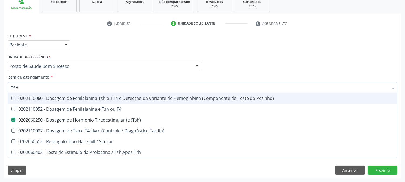
drag, startPoint x: 22, startPoint y: 86, endPoint x: 0, endPoint y: 93, distance: 22.5
click at [0, 93] on div "Acompanhamento Acompanhe a situação das marcações correntes e finalizadas Relat…" at bounding box center [202, 63] width 405 height 238
type input "T4"
checkbox \(Tsh\) "false"
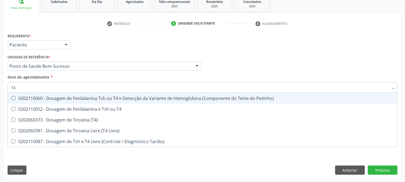
type input "T4"
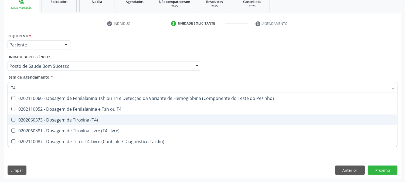
click at [60, 122] on div "0202060373 - Dosagem de Tiroxina (T4)" at bounding box center [202, 120] width 383 height 4
checkbox \(T4\) "true"
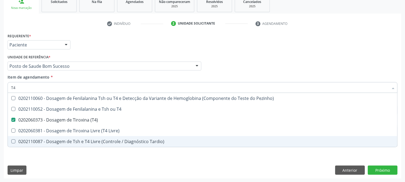
click at [55, 156] on div "Requerente * Paciente Médico(a) Enfermeiro(a) Paciente Nenhum resultado encontr…" at bounding box center [203, 105] width 398 height 147
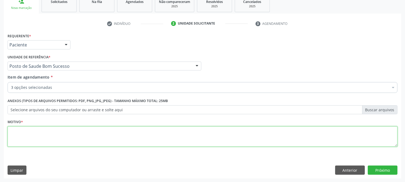
click at [66, 142] on textarea at bounding box center [203, 136] width 390 height 21
type textarea "."
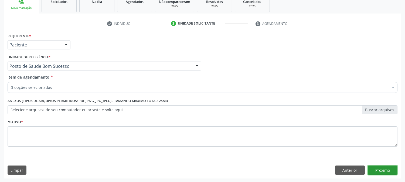
click at [375, 171] on button "Próximo" at bounding box center [383, 170] width 30 height 9
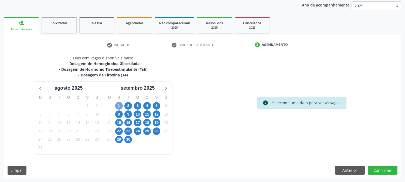
click at [116, 104] on span "1" at bounding box center [119, 106] width 8 height 8
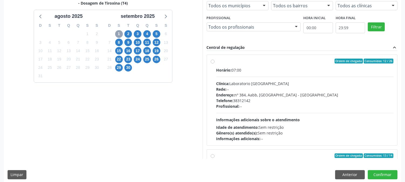
scroll to position [140, 0]
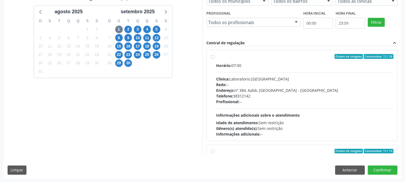
click at [241, 93] on div "Telefone: 38312142" at bounding box center [305, 96] width 177 height 6
click at [215, 59] on input "Ordem de chegada Consumidos: 12 / 26 Horário: 07:00 Clínica: Laboratorio Sao Fr…" at bounding box center [213, 56] width 4 height 5
radio input "true"
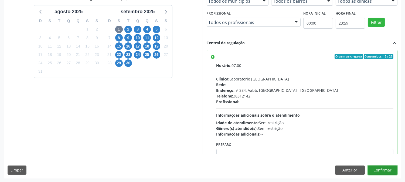
click at [384, 168] on button "Confirmar" at bounding box center [383, 170] width 30 height 9
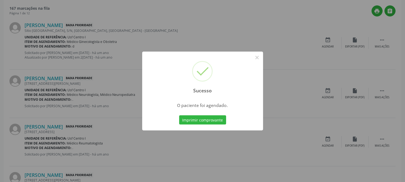
scroll to position [0, 0]
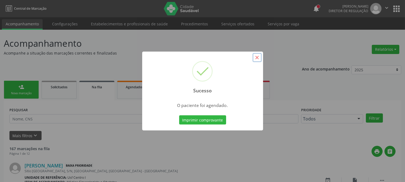
click at [258, 59] on button "×" at bounding box center [257, 57] width 9 height 9
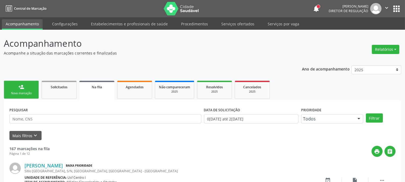
click at [15, 90] on link "person_add Nova marcação" at bounding box center [21, 90] width 35 height 18
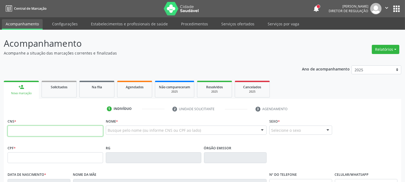
click at [42, 126] on input "text" at bounding box center [56, 131] width 96 height 11
type input "700 5017 9401 4853"
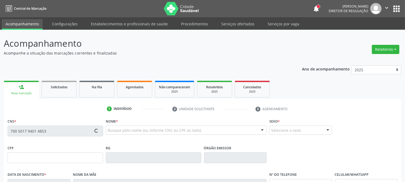
type input "448.427.084-68"
type input "14/04/1964"
type input "Francisca Donaria Barbosa"
type input "(87) 98808-4986"
type input "S/N"
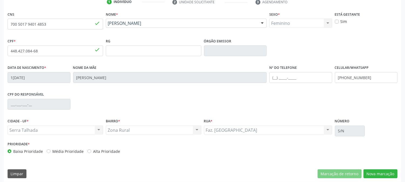
scroll to position [110, 0]
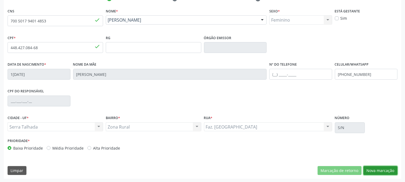
click at [381, 172] on button "Nova marcação" at bounding box center [381, 170] width 34 height 9
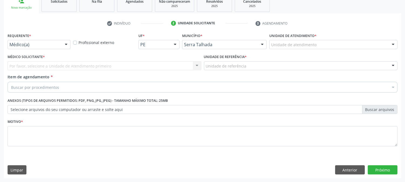
scroll to position [85, 0]
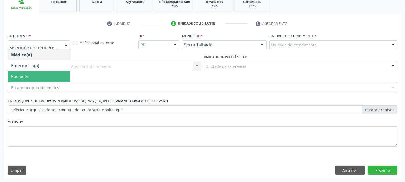
click at [21, 74] on span "Paciente" at bounding box center [20, 76] width 18 height 6
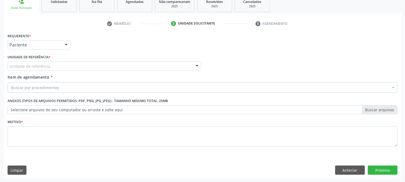
click at [59, 66] on div "Unidade de referência" at bounding box center [105, 66] width 194 height 9
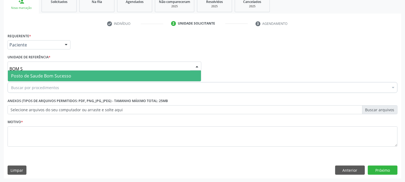
type input "BOM SU"
click at [66, 74] on span "Posto de Saude Bom Sucesso" at bounding box center [41, 76] width 60 height 6
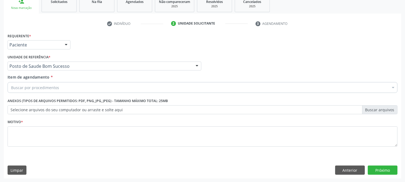
click at [64, 84] on div "Buscar por procedimentos" at bounding box center [203, 87] width 390 height 11
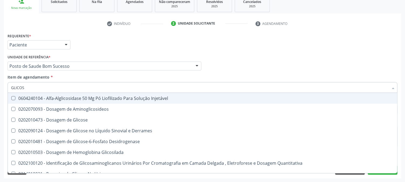
type input "GLICOSE"
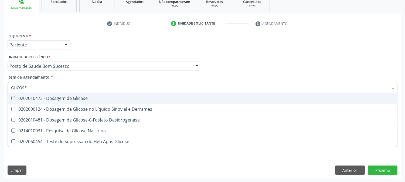
click at [73, 101] on span "0202010473 - Dosagem de Glicose" at bounding box center [203, 98] width 390 height 11
checkbox Glicose "true"
drag, startPoint x: 33, startPoint y: 89, endPoint x: 5, endPoint y: 89, distance: 28.6
click at [5, 89] on div "Requerente * Paciente Médico(a) Enfermeiro(a) Paciente Nenhum resultado encontr…" at bounding box center [203, 105] width 398 height 147
type input "ACI"
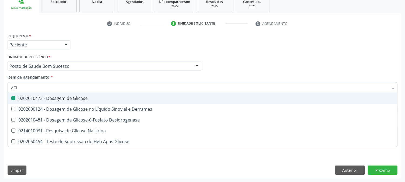
checkbox Glicose "false"
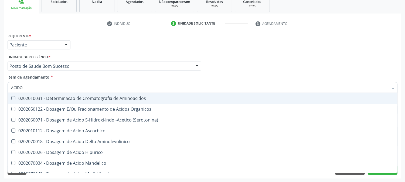
type input "ACIDO U"
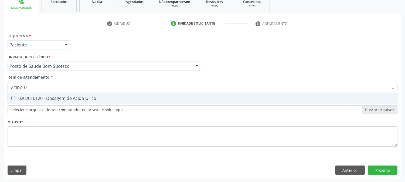
click at [20, 99] on div "0202010120 - Dosagem de Acido Urico" at bounding box center [202, 98] width 383 height 4
checkbox Urico "true"
drag, startPoint x: 29, startPoint y: 87, endPoint x: 3, endPoint y: 85, distance: 25.5
click at [3, 85] on div "Acompanhamento Acompanhe a situação das marcações correntes e finalizadas Relat…" at bounding box center [202, 63] width 405 height 238
type input "C"
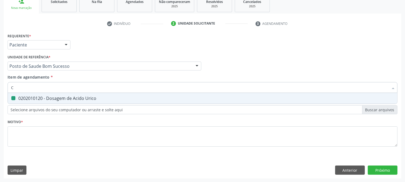
checkbox Urico "false"
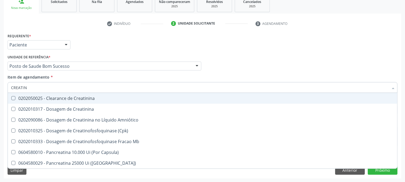
type input "CREATINI"
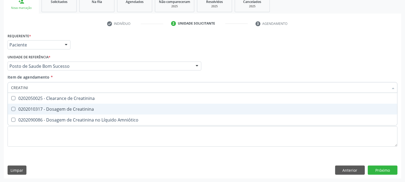
click at [24, 110] on div "0202010317 - Dosagem de Creatinina" at bounding box center [202, 109] width 383 height 4
checkbox Creatinina "true"
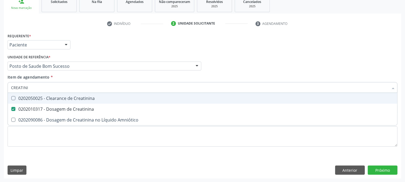
drag, startPoint x: 33, startPoint y: 86, endPoint x: 5, endPoint y: 93, distance: 28.7
click at [5, 93] on div "Requerente * Paciente Médico(a) Enfermeiro(a) Paciente Nenhum resultado encontr…" at bounding box center [203, 105] width 398 height 147
checkbox Creatinina "false"
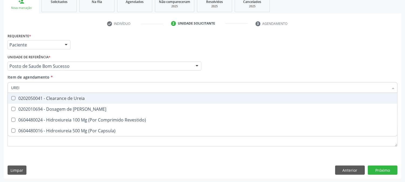
type input "UREIA"
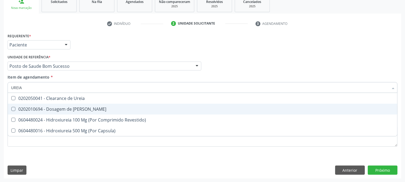
click at [14, 107] on Ureia at bounding box center [13, 109] width 4 height 4
click at [11, 107] on Ureia "checkbox" at bounding box center [10, 109] width 4 height 4
checkbox Ureia "true"
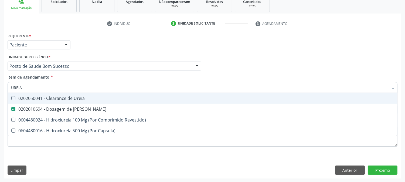
drag, startPoint x: 28, startPoint y: 87, endPoint x: 4, endPoint y: 89, distance: 23.6
click at [4, 89] on div "Requerente * Paciente Médico(a) Enfermeiro(a) Paciente Nenhum resultado encontr…" at bounding box center [203, 105] width 398 height 147
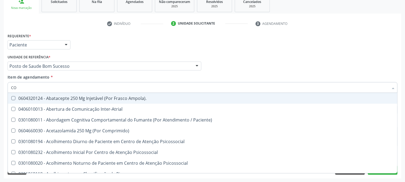
type input "COL"
checkbox Inter-Atrial "false"
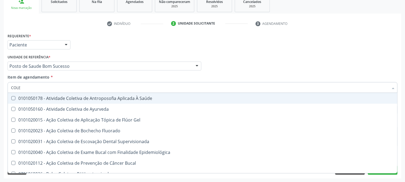
type input "COLES"
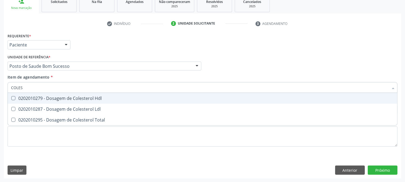
click at [15, 102] on span "0202010279 - Dosagem de Colesterol Hdl" at bounding box center [203, 98] width 390 height 11
checkbox Hdl "true"
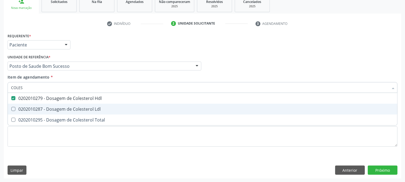
click at [17, 106] on span "0202010287 - Dosagem de Colesterol Ldl" at bounding box center [203, 109] width 390 height 11
checkbox Ldl "true"
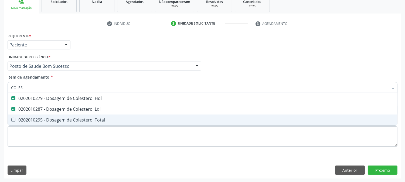
click at [17, 115] on span "0202010295 - Dosagem de Colesterol Total" at bounding box center [203, 120] width 390 height 11
checkbox Total "true"
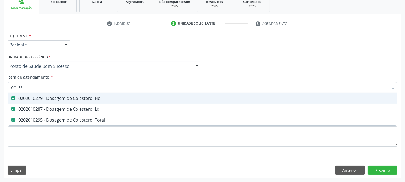
drag, startPoint x: 31, startPoint y: 84, endPoint x: 3, endPoint y: 90, distance: 28.5
click at [3, 90] on div "Acompanhamento Acompanhe a situação das marcações correntes e finalizadas Relat…" at bounding box center [202, 63] width 405 height 238
type input "TR"
checkbox Hdl "false"
checkbox Ldl "false"
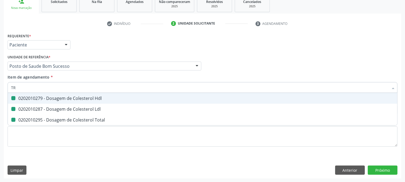
checkbox Total "false"
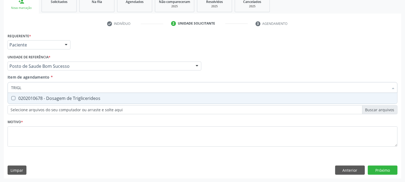
type input "TRIGLI"
click at [16, 99] on div "0202010678 - Dosagem de Triglicerideos" at bounding box center [202, 98] width 383 height 4
checkbox Triglicerideos "true"
drag, startPoint x: 27, startPoint y: 89, endPoint x: 1, endPoint y: 86, distance: 26.3
click at [1, 86] on div "Acompanhamento Acompanhe a situação das marcações correntes e finalizadas Relat…" at bounding box center [202, 63] width 405 height 238
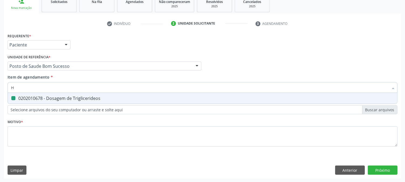
type input "HE"
checkbox Triglicerideos "false"
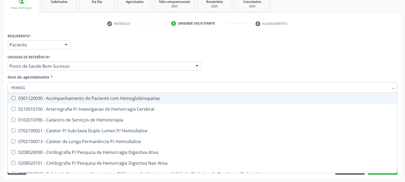
type input "HEMOGR"
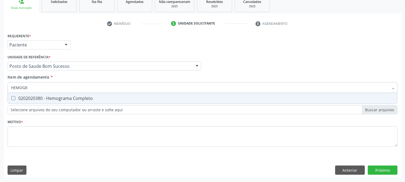
click at [33, 98] on div "0202020380 - Hemograma Completo" at bounding box center [202, 98] width 383 height 4
checkbox Completo "true"
drag, startPoint x: 31, startPoint y: 87, endPoint x: 1, endPoint y: 93, distance: 30.8
click at [1, 93] on div "Acompanhamento Acompanhe a situação das marcações correntes e finalizadas Relat…" at bounding box center [202, 63] width 405 height 238
type input "U"
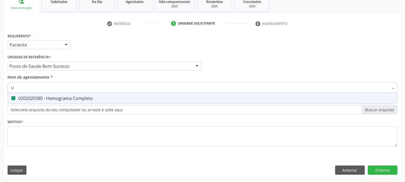
checkbox Completo "false"
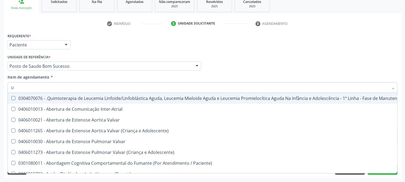
type input "UR"
checkbox B "true"
checkbox Coagulação\ "true"
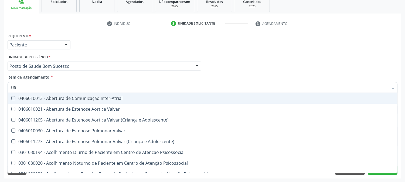
type input "URI"
checkbox B "true"
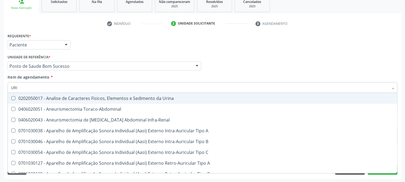
type input "URIN"
checkbox Urico "false"
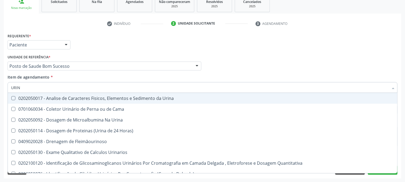
click at [45, 99] on div "0202050017 - Analise de Caracteres Fisicos, Elementos e Sedimento da Urina" at bounding box center [202, 98] width 383 height 4
checkbox Urina "true"
click at [0, 98] on div "Acompanhamento Acompanhe a situação das marcações correntes e finalizadas Relat…" at bounding box center [202, 63] width 405 height 238
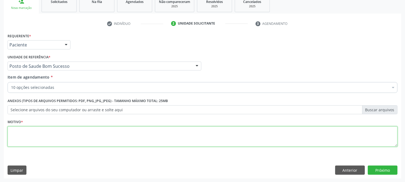
click at [55, 132] on textarea at bounding box center [203, 136] width 390 height 21
type textarea "."
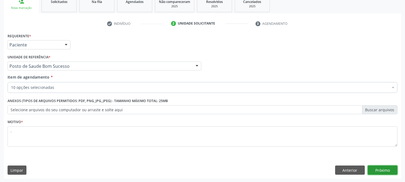
click at [380, 172] on button "Próximo" at bounding box center [383, 170] width 30 height 9
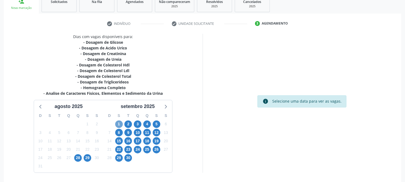
click at [118, 123] on span "1" at bounding box center [119, 124] width 8 height 8
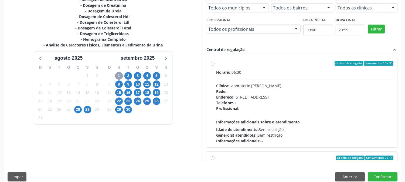
scroll to position [140, 0]
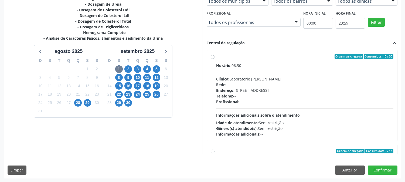
click at [244, 95] on div "Telefone: --" at bounding box center [305, 96] width 177 height 6
click at [215, 59] on input "Ordem de chegada Consumidos: 10 / 30 Horário: 06:30 Clínica: Laboratorio Jose P…" at bounding box center [213, 56] width 4 height 5
radio input "true"
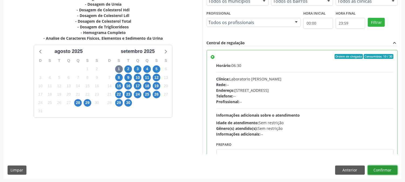
click at [380, 172] on button "Confirmar" at bounding box center [383, 170] width 30 height 9
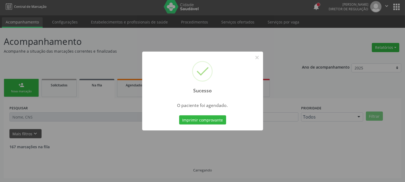
scroll to position [0, 0]
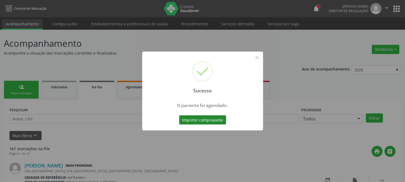
click at [221, 120] on button "Imprimir comprovante" at bounding box center [202, 119] width 47 height 9
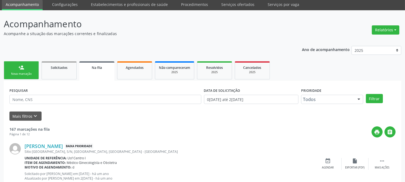
scroll to position [30, 0]
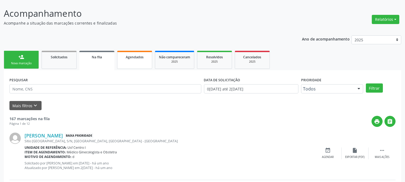
click at [135, 55] on span "Agendados" at bounding box center [135, 57] width 18 height 5
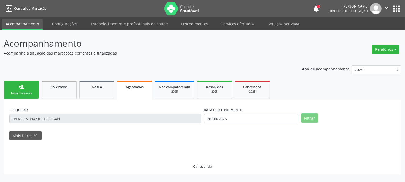
scroll to position [0, 0]
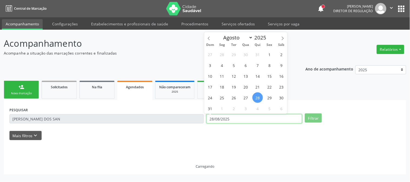
click at [230, 120] on input "28/08/2025" at bounding box center [254, 118] width 96 height 9
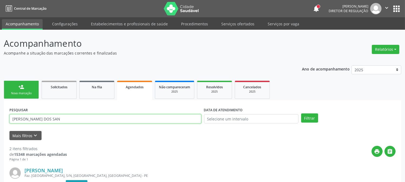
click at [173, 118] on input "LAURA GOMES DOS SAN" at bounding box center [105, 118] width 192 height 9
type input "L"
type input "700501794014853"
click at [301, 113] on button "Filtrar" at bounding box center [309, 117] width 17 height 9
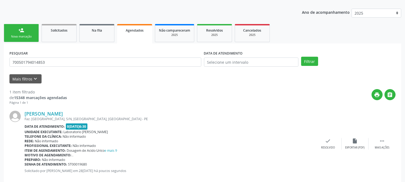
scroll to position [66, 0]
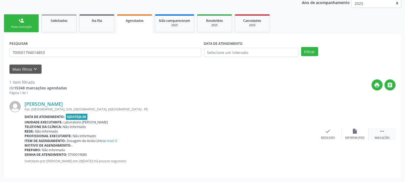
click at [384, 136] on div "Mais ações" at bounding box center [382, 138] width 15 height 4
click at [349, 134] on div "edit Editar" at bounding box center [355, 134] width 27 height 12
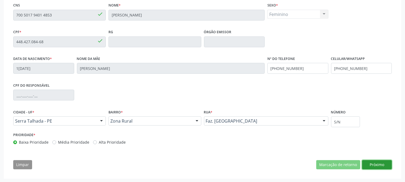
click at [383, 164] on button "Próximo" at bounding box center [378, 164] width 30 height 9
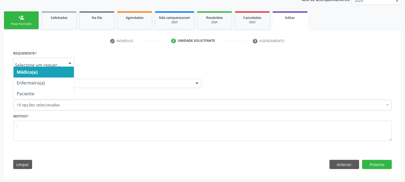
click at [71, 62] on div at bounding box center [70, 62] width 8 height 9
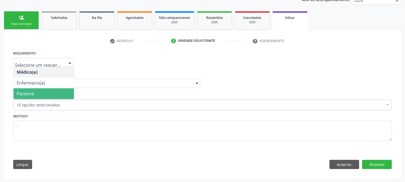
click at [47, 92] on span "Paciente" at bounding box center [44, 93] width 61 height 11
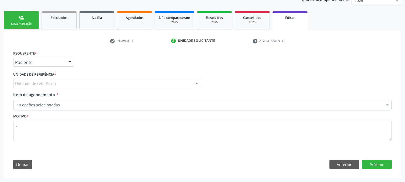
drag, startPoint x: 52, startPoint y: 83, endPoint x: 56, endPoint y: 80, distance: 4.6
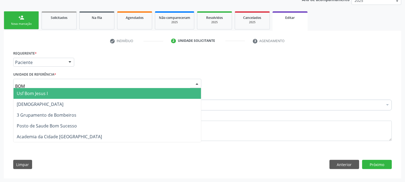
type input "BOM S"
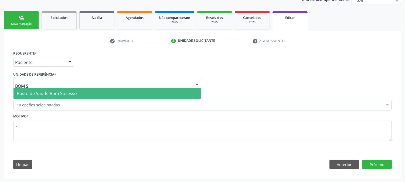
click at [60, 90] on span "Posto de Saude Bom Sucesso" at bounding box center [47, 93] width 60 height 6
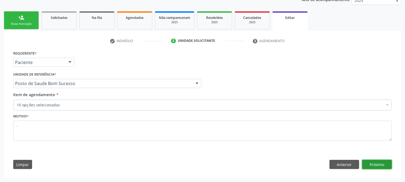
click at [387, 164] on button "Próximo" at bounding box center [378, 164] width 30 height 9
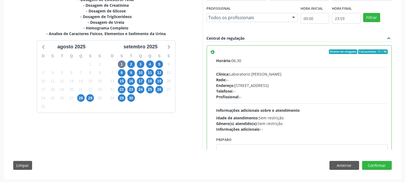
scroll to position [147, 0]
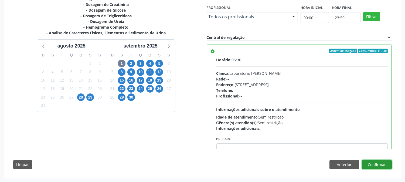
click at [375, 162] on button "Confirmar" at bounding box center [378, 164] width 30 height 9
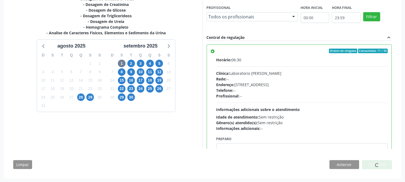
scroll to position [0, 0]
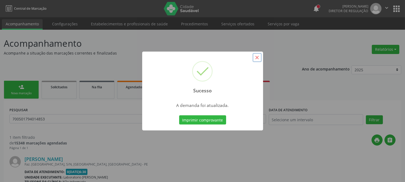
click at [259, 58] on button "×" at bounding box center [257, 57] width 9 height 9
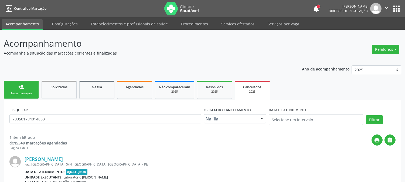
click at [22, 84] on div "person_add" at bounding box center [21, 87] width 6 height 6
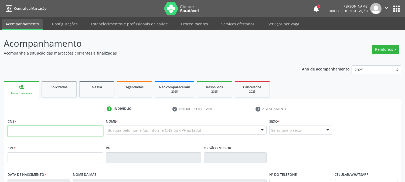
click at [17, 134] on input "text" at bounding box center [56, 131] width 96 height 11
type input "700 5017 9401 4853"
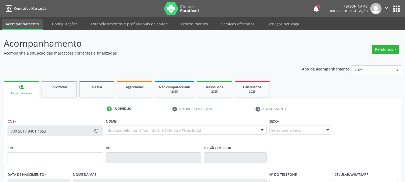
type input "448.427.084-68"
type input "14/04/1964"
type input "Francisca Donaria Barbosa"
type input "(87) 98808-4986"
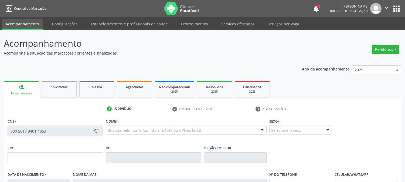
type input "S/N"
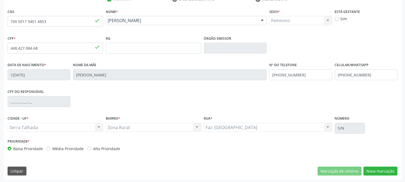
scroll to position [110, 0]
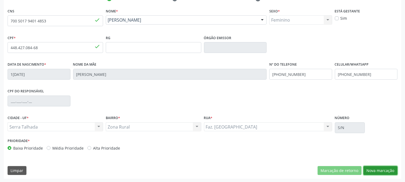
click at [382, 169] on button "Nova marcação" at bounding box center [381, 170] width 34 height 9
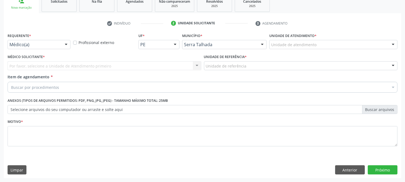
scroll to position [85, 0]
click at [60, 48] on div at bounding box center [39, 44] width 63 height 9
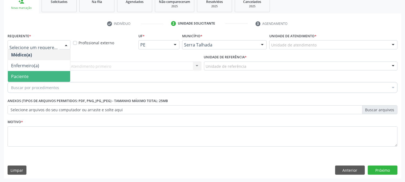
click at [36, 74] on span "Paciente" at bounding box center [39, 76] width 62 height 11
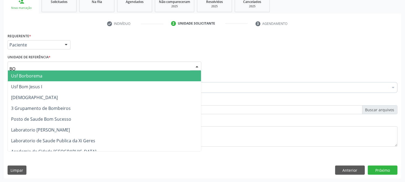
type input "BOM"
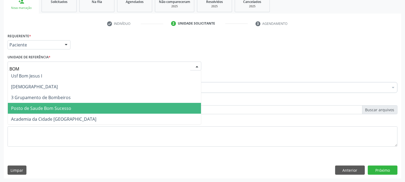
click at [48, 104] on span "Posto de Saude Bom Sucesso" at bounding box center [104, 108] width 193 height 11
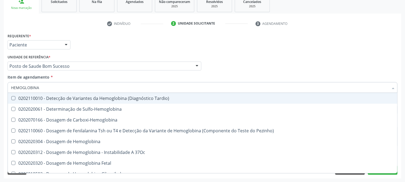
type input "HEMOGLOBINA G"
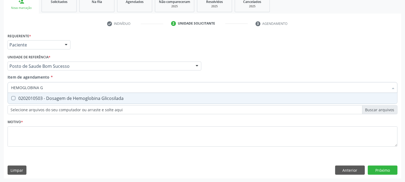
click at [58, 98] on div "0202010503 - Dosagem de Hemoglobina Glicosilada" at bounding box center [202, 98] width 383 height 4
checkbox Glicosilada "true"
drag, startPoint x: 47, startPoint y: 85, endPoint x: 0, endPoint y: 95, distance: 47.7
click at [0, 95] on div "Acompanhamento Acompanhe a situação das marcações correntes e finalizadas Relat…" at bounding box center [202, 63] width 405 height 238
checkbox Glicosilada "false"
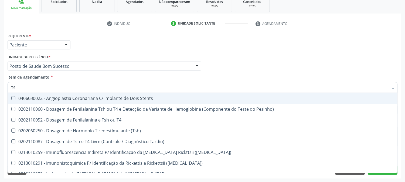
type input "TSH"
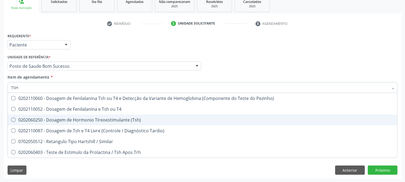
click at [61, 118] on div "0202060250 - Dosagem de Hormonio Tireoestimulante (Tsh)" at bounding box center [202, 120] width 383 height 4
checkbox \(Tsh\) "true"
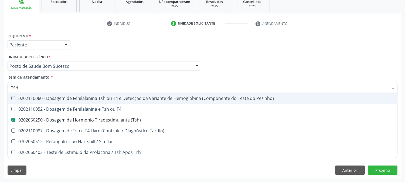
drag, startPoint x: 20, startPoint y: 85, endPoint x: 2, endPoint y: 91, distance: 19.3
click at [2, 91] on div "Acompanhamento Acompanhe a situação das marcações correntes e finalizadas Relat…" at bounding box center [202, 63] width 405 height 238
type input "T4"
checkbox \(Tsh\) "false"
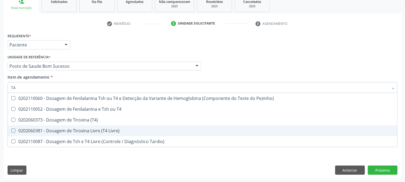
click at [69, 132] on div "0202060381 - Dosagem de Tiroxina Livre (T4 Livre)" at bounding box center [202, 131] width 383 height 4
checkbox Livre\) "true"
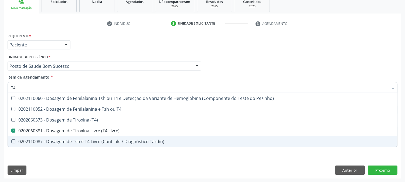
click at [55, 176] on div "Requerente * Paciente Médico(a) Enfermeiro(a) Paciente Nenhum resultado encontr…" at bounding box center [203, 105] width 398 height 147
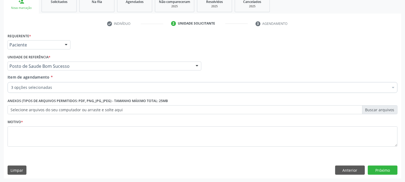
click at [49, 138] on div "0202060250 - Dosagem de Hormonio Tireoestimulante (Tsh)" at bounding box center [221, 138] width 421 height 4
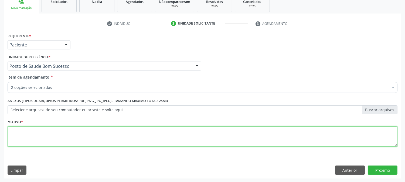
click at [57, 133] on textarea at bounding box center [203, 136] width 390 height 21
type textarea "."
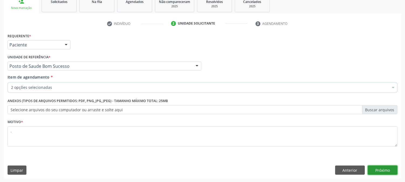
click at [377, 167] on button "Próximo" at bounding box center [383, 170] width 30 height 9
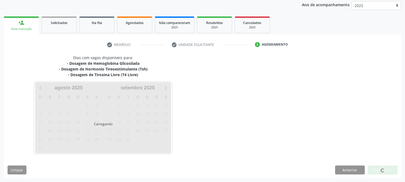
scroll to position [64, 0]
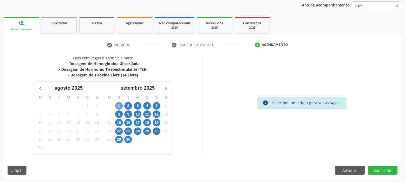
click at [120, 106] on span "1" at bounding box center [119, 106] width 8 height 8
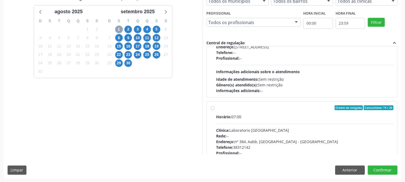
scroll to position [180, 0]
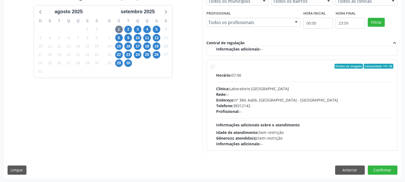
click at [267, 114] on div "Horário: 07:00 Clínica: Laboratorio Sao Francisco Rede: -- Endereço: nº 384, Aa…" at bounding box center [305, 109] width 177 height 74
click at [215, 69] on input "Ordem de chegada Consumidos: 14 / 26 Horário: 07:00 Clínica: Laboratorio Sao Fr…" at bounding box center [213, 66] width 4 height 5
radio input "true"
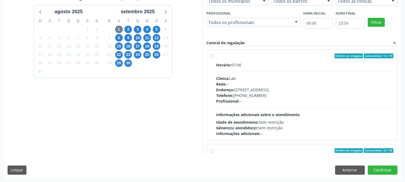
scroll to position [0, 0]
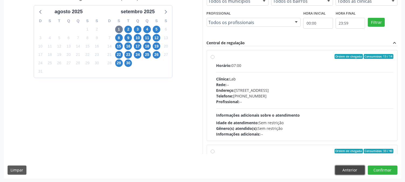
click at [349, 170] on button "Anterior" at bounding box center [351, 170] width 30 height 9
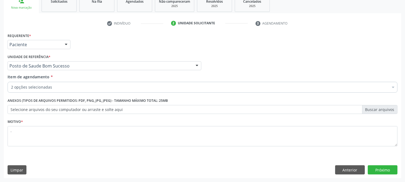
scroll to position [85, 0]
click at [380, 169] on button "Próximo" at bounding box center [383, 170] width 30 height 9
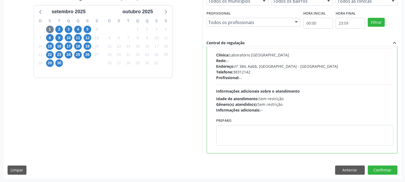
scroll to position [216, 0]
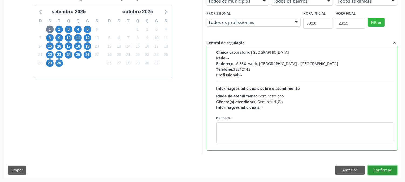
click at [378, 172] on button "Confirmar" at bounding box center [383, 170] width 30 height 9
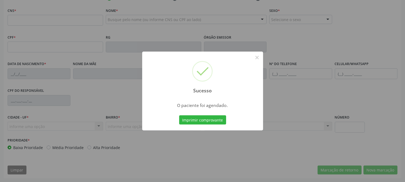
scroll to position [110, 0]
click at [257, 59] on button "×" at bounding box center [257, 57] width 9 height 9
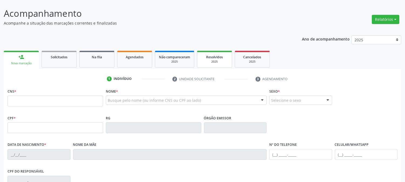
scroll to position [60, 0]
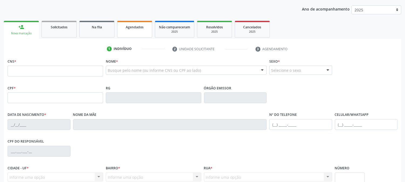
click at [133, 31] on link "Agendados" at bounding box center [134, 29] width 35 height 17
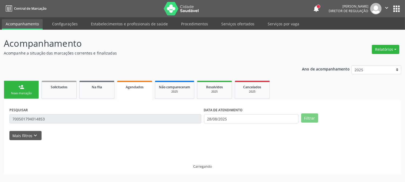
scroll to position [0, 0]
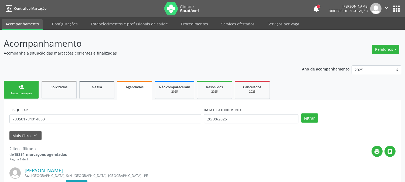
click at [19, 90] on link "person_add Nova marcação" at bounding box center [21, 90] width 35 height 18
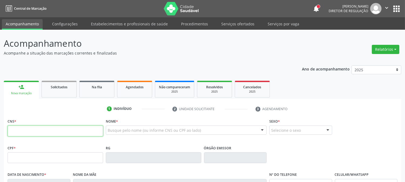
click at [73, 130] on input "text" at bounding box center [56, 131] width 96 height 11
type input "700 6049 7814 3461"
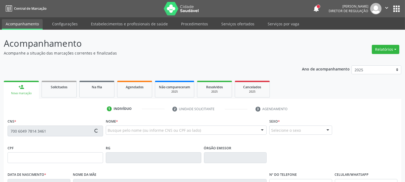
type input "019.180.844-08"
type input "03/02/1973"
type input "Antonia Luiza Lima"
type input "(87) 99934-3209"
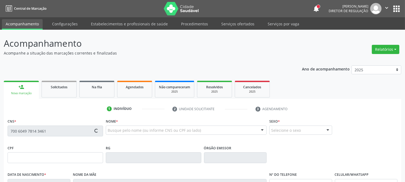
type input "27"
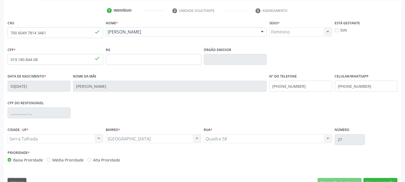
scroll to position [110, 0]
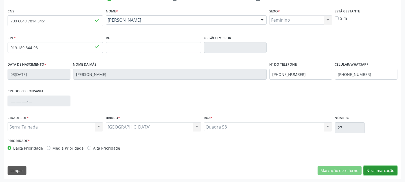
click at [369, 169] on button "Nova marcação" at bounding box center [381, 170] width 34 height 9
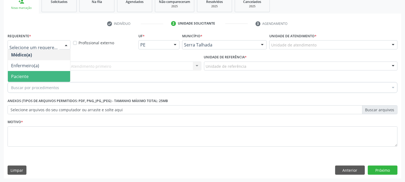
click at [44, 72] on span "Paciente" at bounding box center [39, 76] width 62 height 11
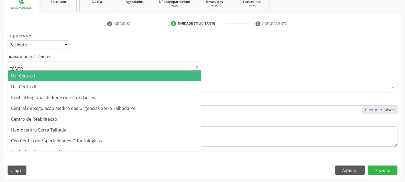
type input "CENTRO"
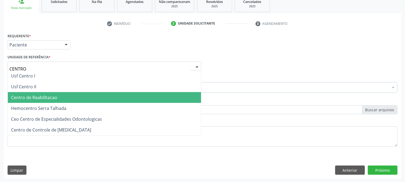
click at [62, 97] on span "Centro de Reabilitacao" at bounding box center [104, 97] width 193 height 11
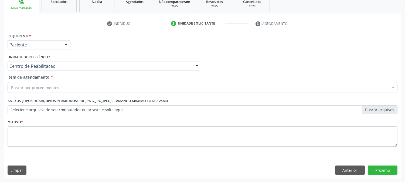
click at [62, 87] on div "Buscar por procedimentos" at bounding box center [203, 87] width 390 height 11
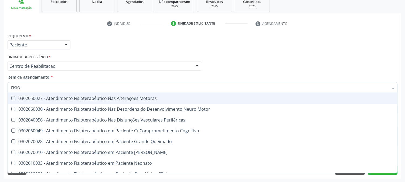
type input "FISIOT"
click at [55, 100] on div "0302050027 - Atendimento Fisioterapêutico Nas Alterações Motoras" at bounding box center [202, 98] width 383 height 4
checkbox Motoras "true"
click at [0, 98] on div "Acompanhamento Acompanhe a situação das marcações correntes e finalizadas Relat…" at bounding box center [202, 63] width 405 height 238
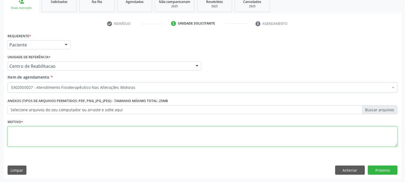
click at [40, 132] on textarea at bounding box center [203, 136] width 390 height 21
type textarea "."
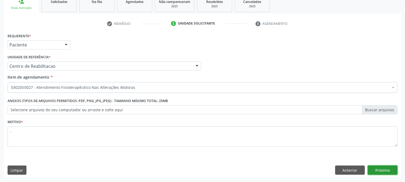
click at [384, 167] on button "Próximo" at bounding box center [383, 170] width 30 height 9
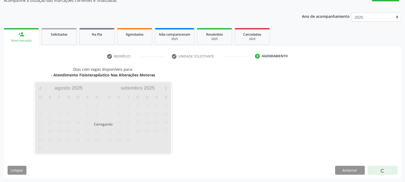
scroll to position [53, 0]
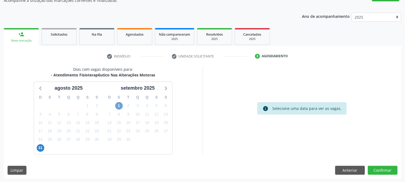
click at [117, 106] on span "1" at bounding box center [119, 106] width 8 height 8
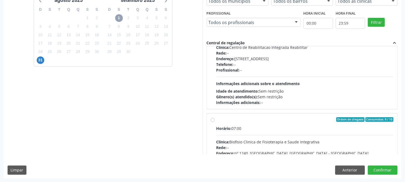
scroll to position [0, 0]
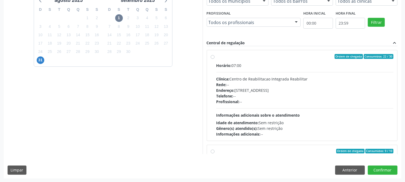
click at [288, 111] on div "Horário: 07:00 Clínica: Centro de Reabilitacao Integrada Reabilitar Rede: -- En…" at bounding box center [305, 100] width 177 height 74
click at [215, 59] on input "Ordem de chegada Consumidos: 22 / 30 Horário: 07:00 Clínica: Centro de Reabilit…" at bounding box center [213, 56] width 4 height 5
radio input "true"
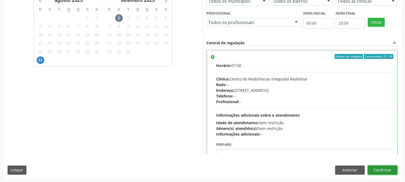
click at [379, 173] on button "Confirmar" at bounding box center [383, 170] width 30 height 9
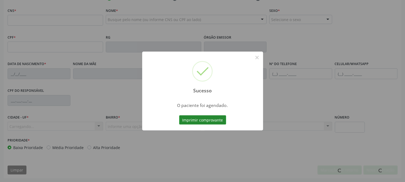
click at [205, 120] on button "Imprimir comprovante" at bounding box center [202, 119] width 47 height 9
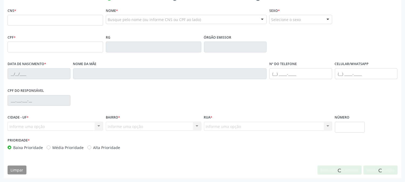
scroll to position [110, 0]
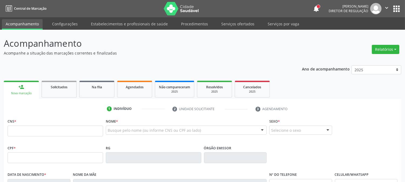
click at [133, 85] on div "Sucesso × O paciente foi agendado. Imprimir comprovante Cancel" at bounding box center [202, 91] width 405 height 182
click at [137, 92] on link "Agendados" at bounding box center [134, 89] width 35 height 17
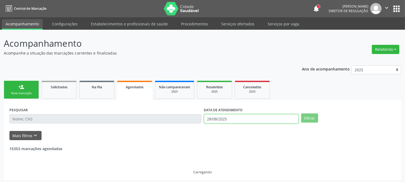
click at [246, 116] on input "28/08/2025" at bounding box center [251, 118] width 95 height 9
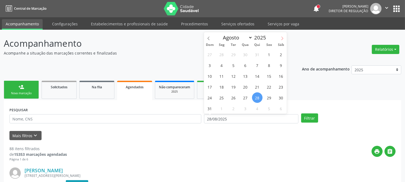
click at [283, 36] on icon at bounding box center [283, 38] width 4 height 4
select select "8"
click at [221, 50] on span "1" at bounding box center [222, 54] width 11 height 11
type input "[DATE]"
click at [222, 54] on span "1" at bounding box center [222, 54] width 11 height 11
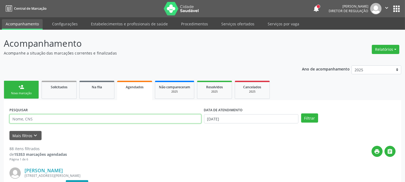
click at [117, 118] on input "text" at bounding box center [105, 118] width 192 height 9
type input "EVANEIDE"
click at [301, 113] on button "Filtrar" at bounding box center [309, 117] width 17 height 9
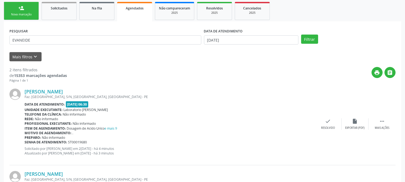
scroll to position [29, 0]
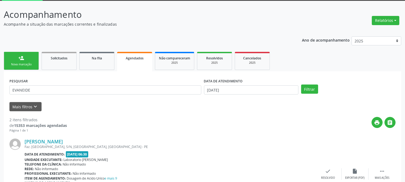
click at [26, 58] on link "person_add Nova marcação" at bounding box center [21, 61] width 35 height 18
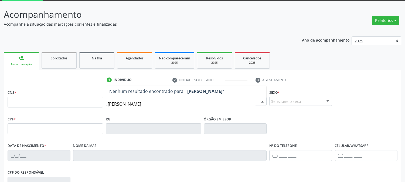
type input "[PERSON_NAME]"
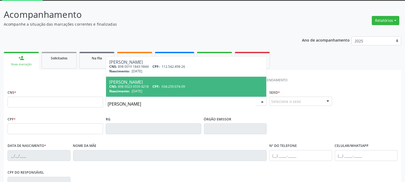
click at [155, 90] on div "Nascimento: 2[DATE]" at bounding box center [186, 91] width 154 height 5
type input "898 0023 0559 4218"
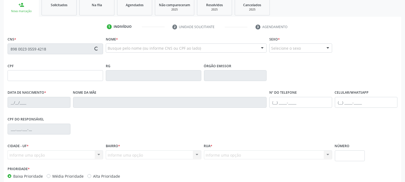
type input "034.259.074-09"
type input "[DATE]"
type input "[PERSON_NAME]"
type input "[PHONE_NUMBER]"
type input "S/N"
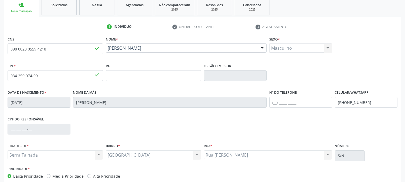
scroll to position [110, 0]
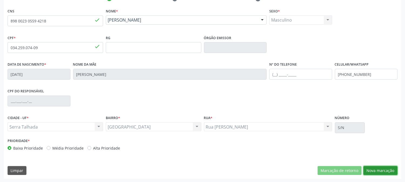
click at [369, 167] on button "Nova marcação" at bounding box center [381, 170] width 34 height 9
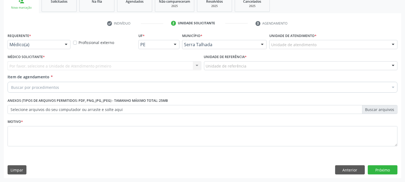
scroll to position [85, 0]
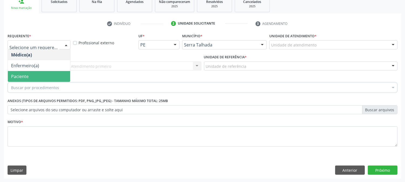
click at [42, 74] on span "Paciente" at bounding box center [39, 76] width 62 height 11
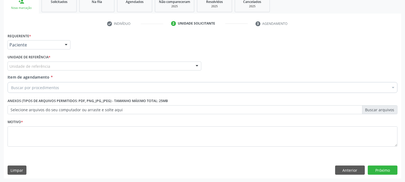
click at [59, 64] on div "Unidade de referência" at bounding box center [105, 66] width 194 height 9
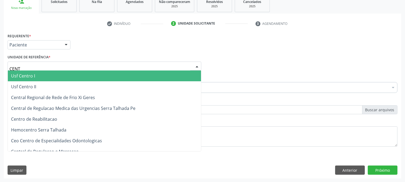
type input "CENTR"
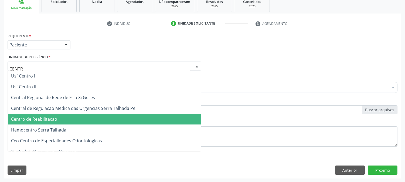
click at [50, 117] on span "Centro de Reabilitacao" at bounding box center [34, 119] width 46 height 6
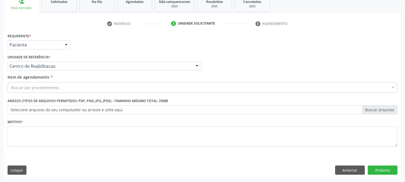
click at [63, 88] on div "Buscar por procedimentos" at bounding box center [203, 87] width 390 height 11
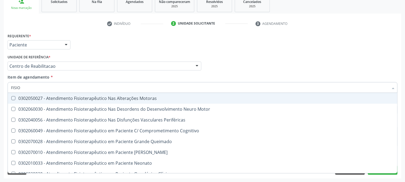
type input "FISIOT"
click at [59, 96] on div "0302050027 - Atendimento Fisioterapêutico Nas Alterações Motoras" at bounding box center [202, 98] width 383 height 4
checkbox Motoras "true"
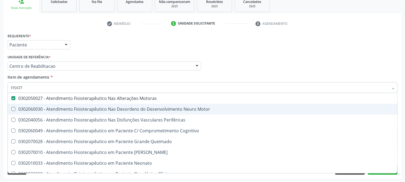
click at [0, 112] on div "Acompanhamento Acompanhe a situação das marcações correntes e finalizadas Relat…" at bounding box center [202, 63] width 405 height 238
checkbox Motor "true"
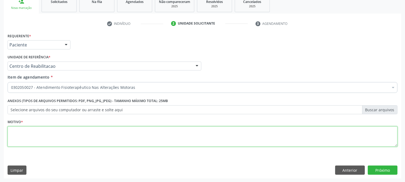
click at [69, 131] on textarea at bounding box center [203, 136] width 390 height 21
type textarea "."
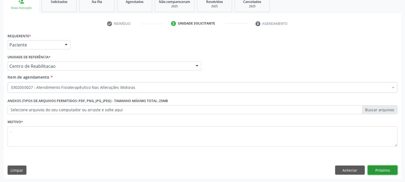
click at [377, 167] on button "Próximo" at bounding box center [383, 170] width 30 height 9
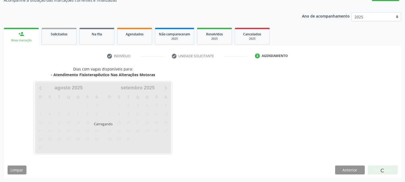
scroll to position [53, 0]
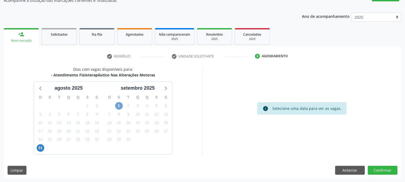
click at [117, 103] on span "1" at bounding box center [119, 106] width 8 height 8
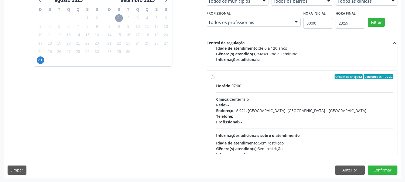
scroll to position [180, 0]
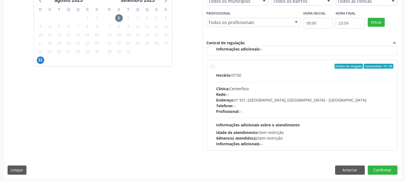
click at [263, 112] on div "Profissional: --" at bounding box center [305, 112] width 177 height 6
click at [215, 69] on input "Ordem de chegada Consumidos: 19 / 20 Horário: 07:00 Clínica: Centerfisio Rede: …" at bounding box center [213, 66] width 4 height 5
radio input "true"
click at [391, 168] on button "Confirmar" at bounding box center [383, 170] width 30 height 9
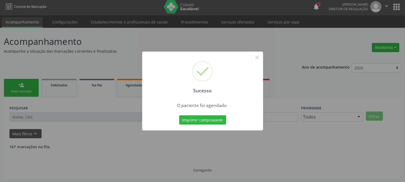
scroll to position [0, 0]
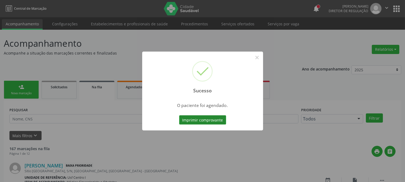
click at [201, 117] on button "Imprimir comprovante" at bounding box center [202, 119] width 47 height 9
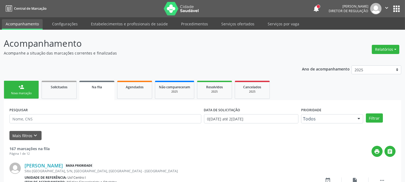
click at [26, 87] on link "person_add Nova marcação" at bounding box center [21, 90] width 35 height 18
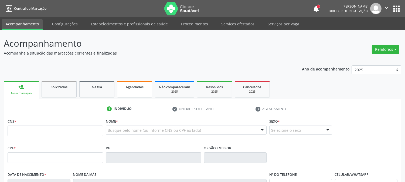
click at [126, 82] on link "Agendados" at bounding box center [134, 89] width 35 height 17
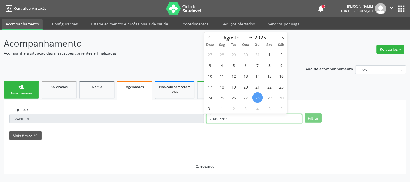
click at [244, 118] on input "28/08/2025" at bounding box center [254, 118] width 96 height 9
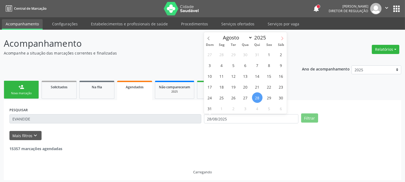
click at [282, 38] on icon at bounding box center [283, 38] width 4 height 4
select select "8"
click at [225, 53] on span "1" at bounding box center [222, 54] width 11 height 11
type input "[DATE]"
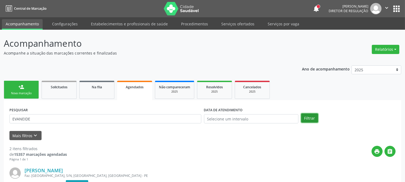
click at [308, 117] on button "Filtrar" at bounding box center [309, 117] width 17 height 9
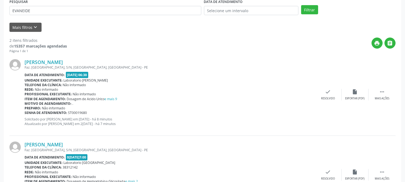
scroll to position [29, 0]
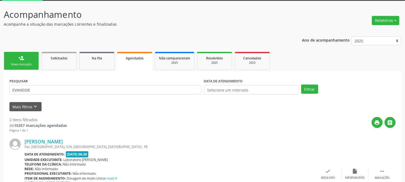
click at [26, 66] on div "Nova marcação" at bounding box center [21, 64] width 27 height 4
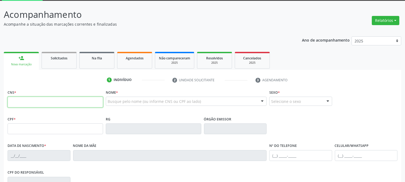
click at [89, 103] on input "text" at bounding box center [56, 102] width 96 height 11
type input "706 8677 7268 7725"
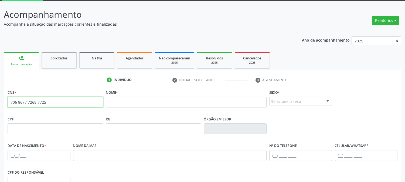
drag, startPoint x: 49, startPoint y: 100, endPoint x: 3, endPoint y: 106, distance: 46.8
click at [3, 106] on div "Acompanhamento Acompanhe a situação das marcações correntes e finalizadas Relat…" at bounding box center [202, 132] width 405 height 263
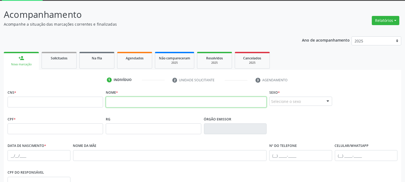
click at [118, 106] on input "text" at bounding box center [186, 102] width 161 height 11
type input "[PERSON_NAME]"
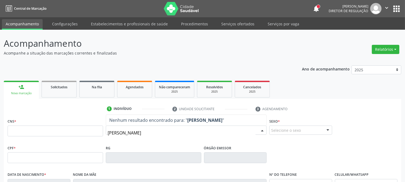
type input "[PERSON_NAME] DOS S"
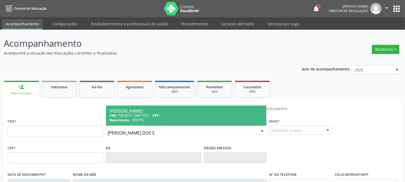
scroll to position [30, 0]
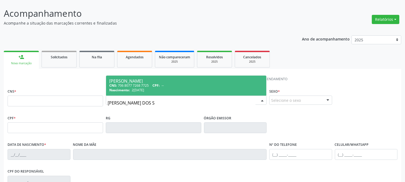
click at [144, 90] on span "2[DATE]" at bounding box center [138, 90] width 12 height 5
type input "706 8077 7268 7725"
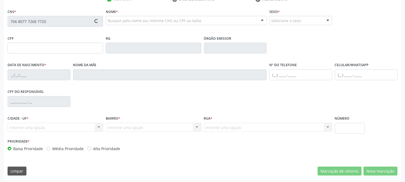
scroll to position [110, 0]
type input "2[DATE]"
type input "[PERSON_NAME]"
type input "[PHONE_NUMBER]"
type input "095.712.784-75"
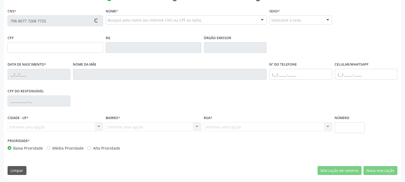
type input "S/N"
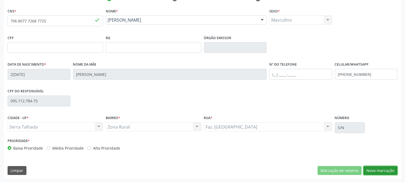
click at [381, 170] on button "Nova marcação" at bounding box center [381, 170] width 34 height 9
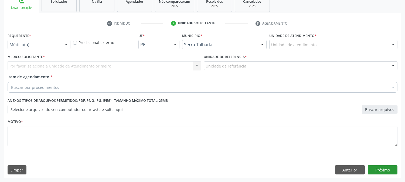
scroll to position [85, 0]
click at [44, 48] on div "Médico(a)" at bounding box center [39, 44] width 63 height 9
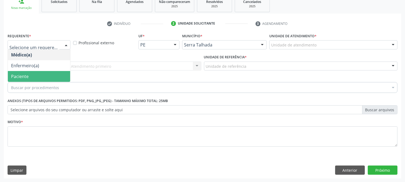
click at [46, 77] on span "Paciente" at bounding box center [39, 76] width 62 height 11
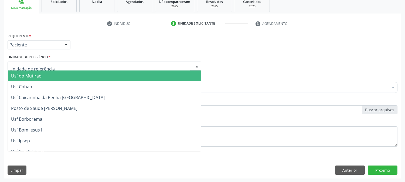
click at [57, 64] on div at bounding box center [105, 66] width 194 height 9
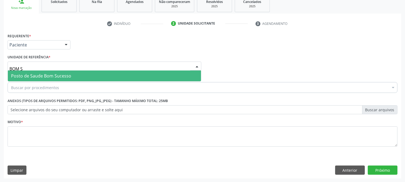
type input "BOM SU"
click at [53, 76] on span "Posto de Saude Bom Sucesso" at bounding box center [41, 76] width 60 height 6
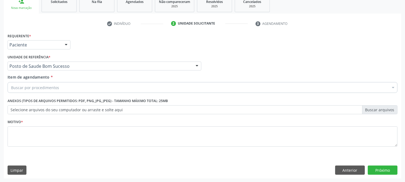
click at [46, 90] on div "Buscar por procedimentos" at bounding box center [203, 87] width 390 height 11
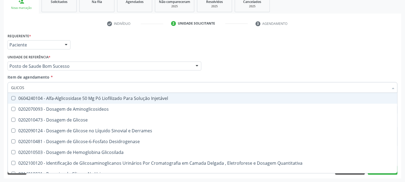
type input "GLICOSE"
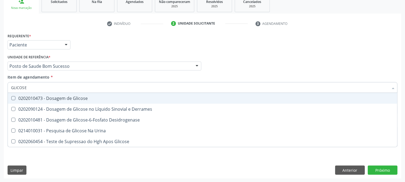
click at [46, 97] on div "0202010473 - Dosagem de Glicose" at bounding box center [202, 98] width 383 height 4
checkbox Glicose "true"
drag, startPoint x: 36, startPoint y: 87, endPoint x: 2, endPoint y: 88, distance: 34.3
click at [1, 88] on div "Acompanhamento Acompanhe a situação das marcações correntes e finalizadas Relat…" at bounding box center [202, 63] width 405 height 238
type input "C"
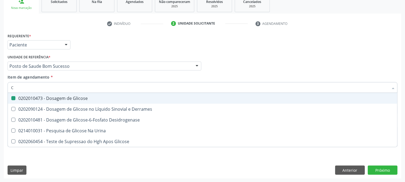
checkbox Glicose "false"
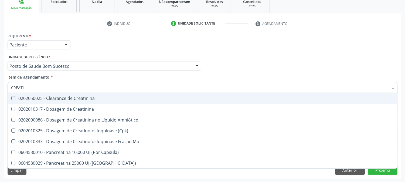
type input "CREATIN"
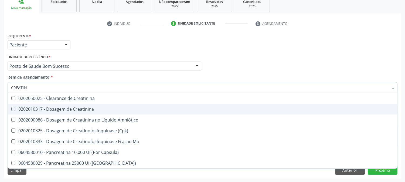
click at [30, 107] on div "0202010317 - Dosagem de Creatinina" at bounding box center [202, 109] width 383 height 4
checkbox Creatinina "true"
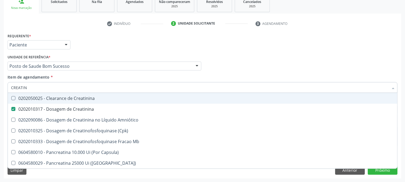
drag, startPoint x: 30, startPoint y: 88, endPoint x: 0, endPoint y: 93, distance: 30.4
click at [0, 93] on div "Acompanhamento Acompanhe a situação das marcações correntes e finalizadas Relat…" at bounding box center [202, 63] width 405 height 238
type input "UREI"
checkbox Creatinina "false"
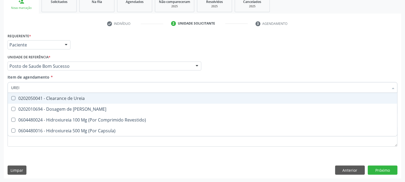
type input "UREIA"
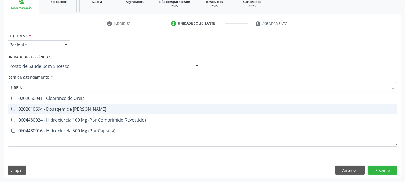
click at [45, 109] on div "0202010694 - Dosagem de [PERSON_NAME]" at bounding box center [202, 109] width 383 height 4
checkbox Ureia "true"
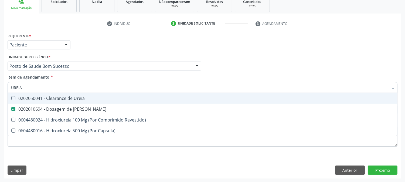
drag, startPoint x: 39, startPoint y: 85, endPoint x: 2, endPoint y: 97, distance: 38.4
click at [2, 97] on div "Acompanhamento Acompanhe a situação das marcações correntes e finalizadas Relat…" at bounding box center [202, 63] width 405 height 238
type input "COLE"
checkbox Ureia "false"
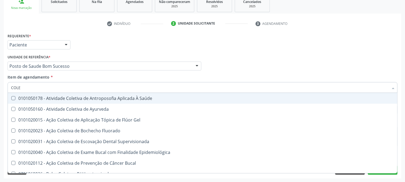
type input "COLES"
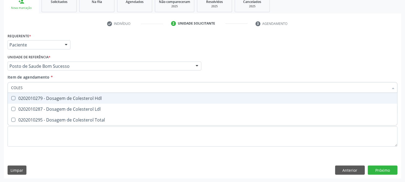
click at [9, 94] on span "0202010279 - Dosagem de Colesterol Hdl" at bounding box center [203, 98] width 390 height 11
checkbox Hdl "true"
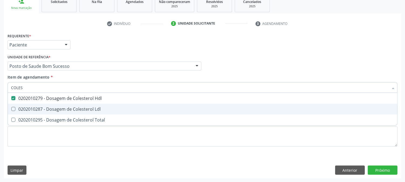
click at [19, 109] on div "0202010287 - Dosagem de Colesterol Ldl" at bounding box center [202, 109] width 383 height 4
checkbox Ldl "true"
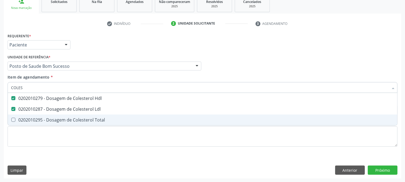
click at [18, 115] on span "0202010295 - Dosagem de Colesterol Total" at bounding box center [203, 120] width 390 height 11
checkbox Total "true"
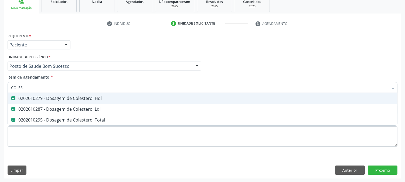
drag, startPoint x: 26, startPoint y: 88, endPoint x: 0, endPoint y: 97, distance: 28.0
click at [0, 97] on div "Acompanhamento Acompanhe a situação das marcações correntes e finalizadas Relat…" at bounding box center [202, 63] width 405 height 238
checkbox Hdl "false"
checkbox Ldl "false"
checkbox Total "false"
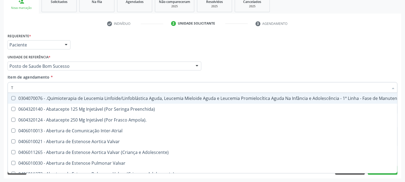
type input "TG"
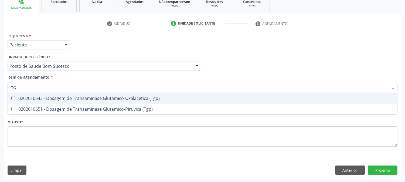
click at [14, 98] on \(Tgo\) at bounding box center [13, 98] width 4 height 4
click at [11, 98] on \(Tgo\) "checkbox" at bounding box center [10, 98] width 4 height 4
checkbox \(Tgo\) "true"
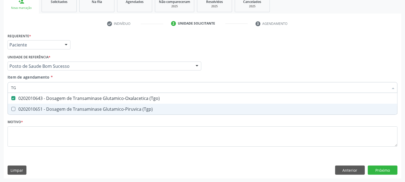
click at [16, 107] on div "0202010651 - Dosagem de Transaminase Glutamico-Piruvica (Tgp)" at bounding box center [202, 109] width 383 height 4
checkbox \(Tgp\) "true"
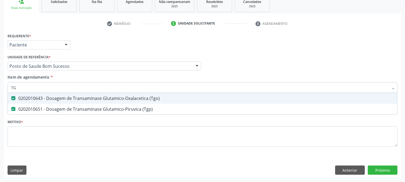
drag, startPoint x: 21, startPoint y: 89, endPoint x: 0, endPoint y: 93, distance: 21.6
click at [0, 93] on div "Acompanhamento Acompanhe a situação das marcações correntes e finalizadas Relat…" at bounding box center [202, 63] width 405 height 238
type input "TRI"
checkbox \(Tgo\) "false"
checkbox \(Tgp\) "false"
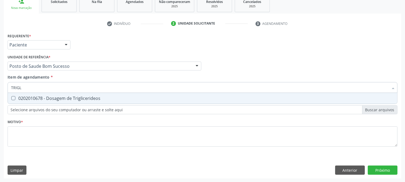
type input "TRIGLI"
click at [13, 95] on span "0202010678 - Dosagem de Triglicerideos" at bounding box center [203, 98] width 390 height 11
checkbox Triglicerideos "true"
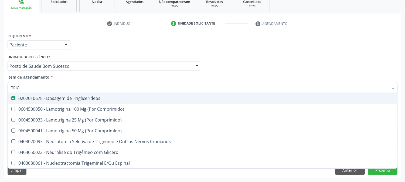
type input "TRI"
checkbox Triglicerideos "false"
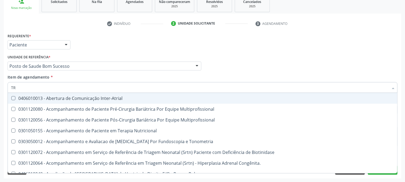
type input "T"
checkbox Triglicerideos "false"
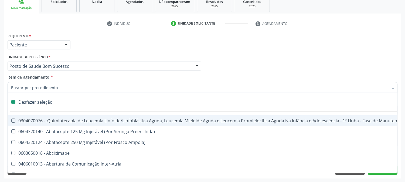
type input "H"
checkbox B "true"
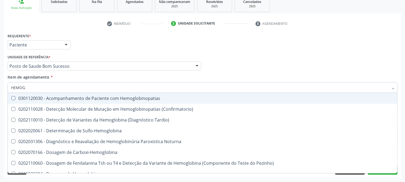
type input "HEMOGR"
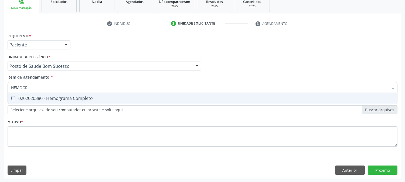
click at [33, 96] on div "0202020380 - Hemograma Completo" at bounding box center [202, 98] width 383 height 4
checkbox Completo "true"
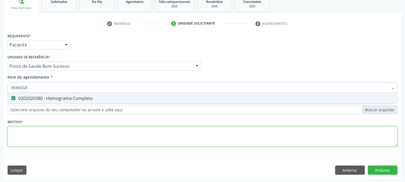
click at [42, 136] on div "Requerente * Paciente Médico(a) Enfermeiro(a) Paciente Nenhum resultado encontr…" at bounding box center [203, 93] width 390 height 122
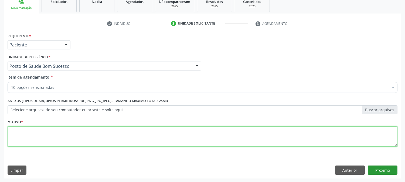
type textarea "."
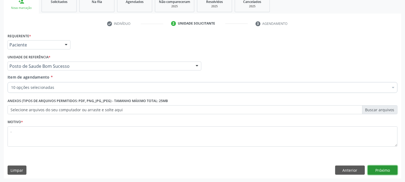
click at [380, 167] on button "Próximo" at bounding box center [383, 170] width 30 height 9
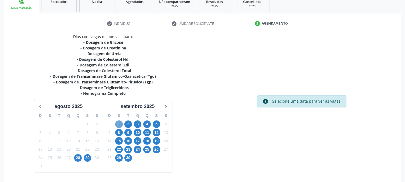
click at [122, 122] on span "1" at bounding box center [119, 124] width 8 height 8
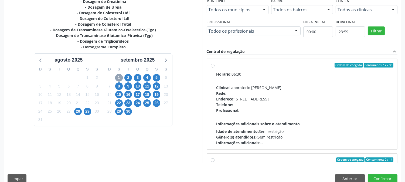
scroll to position [140, 0]
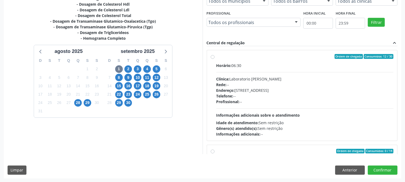
click at [249, 95] on div "Telefone: --" at bounding box center [305, 96] width 177 height 6
click at [215, 59] on input "Ordem de chegada Consumidos: 12 / 30 Horário: 06:30 Clínica: Laboratorio Jose P…" at bounding box center [213, 56] width 4 height 5
radio input "true"
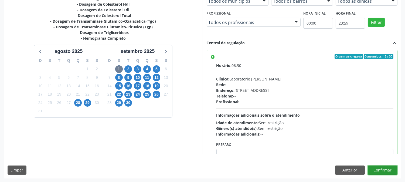
click at [390, 172] on button "Confirmar" at bounding box center [383, 170] width 30 height 9
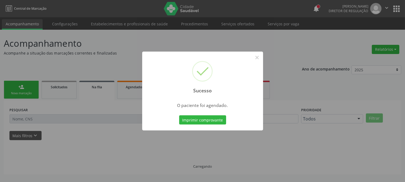
scroll to position [0, 0]
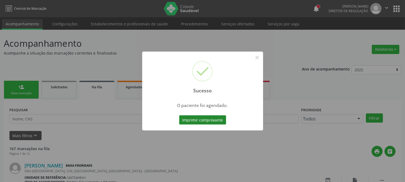
click at [211, 122] on button "Imprimir comprovante" at bounding box center [202, 119] width 47 height 9
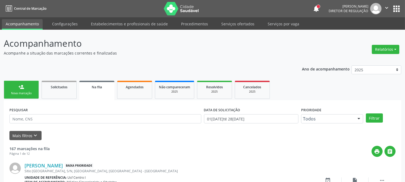
click at [19, 90] on link "person_add Nova marcação" at bounding box center [21, 90] width 35 height 18
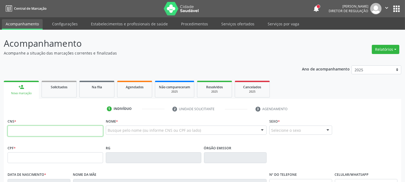
click at [22, 132] on input "text" at bounding box center [56, 131] width 96 height 11
paste input "706 8077 7268 7725"
type input "706 8077 7268 7725"
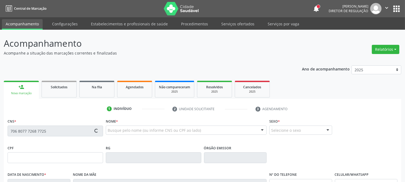
type input "[DATE]"
type input "[PERSON_NAME]"
type input "[PHONE_NUMBER]"
type input "095.712.784-75"
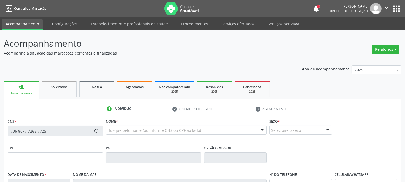
type input "S/N"
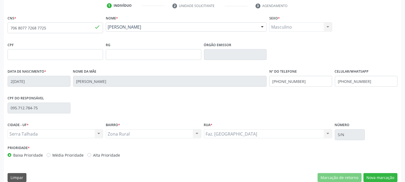
scroll to position [110, 0]
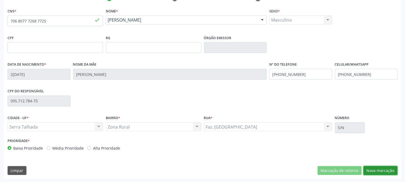
click at [382, 172] on button "Nova marcação" at bounding box center [381, 170] width 34 height 9
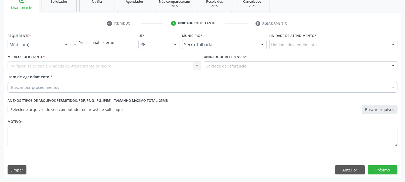
scroll to position [85, 0]
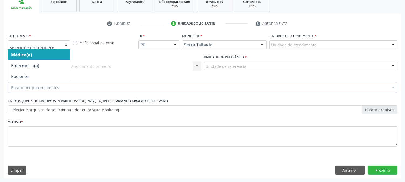
click at [60, 47] on div at bounding box center [39, 44] width 63 height 9
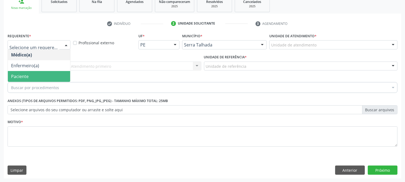
click at [59, 80] on span "Paciente" at bounding box center [39, 76] width 62 height 11
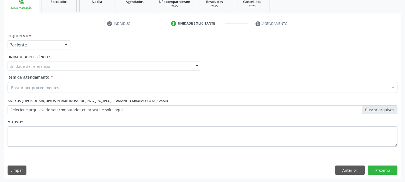
click at [71, 64] on div "Unidade de referência" at bounding box center [105, 66] width 194 height 9
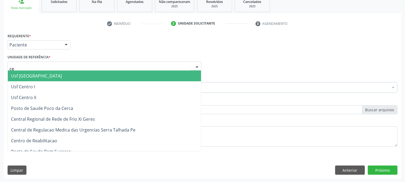
type input "c"
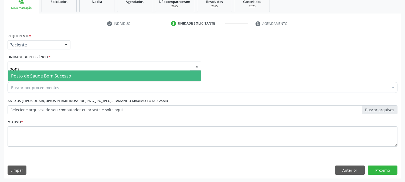
type input "bom s"
click at [63, 76] on span "Posto de Saude Bom Sucesso" at bounding box center [41, 76] width 60 height 6
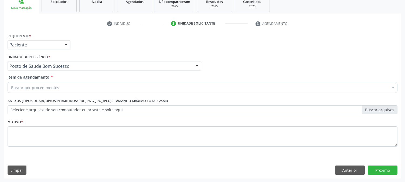
click at [62, 86] on div "Buscar por procedimentos" at bounding box center [203, 87] width 390 height 11
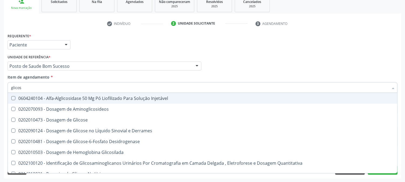
type input "glicose"
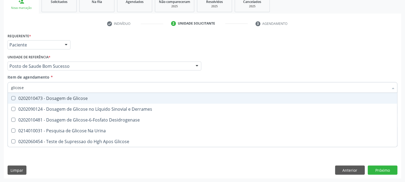
click at [60, 98] on div "0202010473 - Dosagem de Glicose" at bounding box center [202, 98] width 383 height 4
checkbox Glicose "true"
drag, startPoint x: 33, startPoint y: 86, endPoint x: 8, endPoint y: 81, distance: 26.2
click at [0, 88] on div "Acompanhamento Acompanhe a situação das marcações correntes e finalizadas Relat…" at bounding box center [202, 63] width 405 height 238
type input "c"
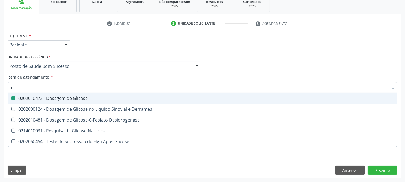
checkbox Glicose "false"
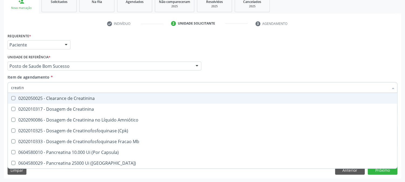
type input "creatini"
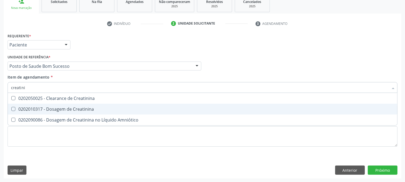
click at [24, 109] on div "0202010317 - Dosagem de Creatinina" at bounding box center [202, 109] width 383 height 4
checkbox Creatinina "true"
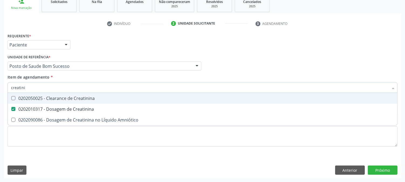
drag, startPoint x: 26, startPoint y: 85, endPoint x: 4, endPoint y: 90, distance: 22.4
click at [4, 90] on div "Requerente * Paciente Médico(a) Enfermeiro(a) Paciente Nenhum resultado encontr…" at bounding box center [203, 105] width 398 height 147
type input "u"
checkbox Creatinina "false"
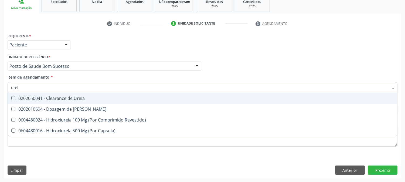
type input "ureia"
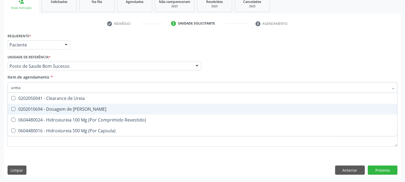
click at [41, 110] on div "0202010694 - Dosagem de [PERSON_NAME]" at bounding box center [202, 109] width 383 height 4
checkbox Ureia "true"
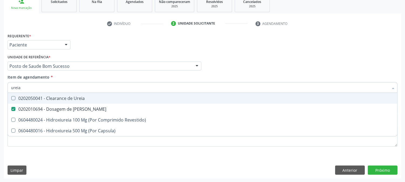
drag, startPoint x: 26, startPoint y: 85, endPoint x: 0, endPoint y: 87, distance: 25.7
click at [0, 87] on div "Acompanhamento Acompanhe a situação das marcações correntes e finalizadas Relat…" at bounding box center [202, 63] width 405 height 238
type input "cole"
checkbox Ureia "false"
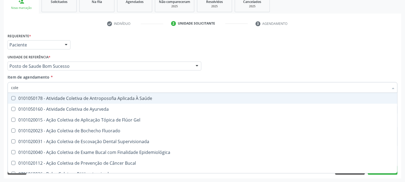
type input "coles"
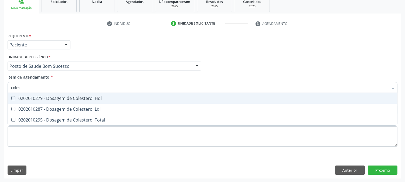
click at [28, 99] on div "0202010279 - Dosagem de Colesterol Hdl" at bounding box center [202, 98] width 383 height 4
checkbox Hdl "true"
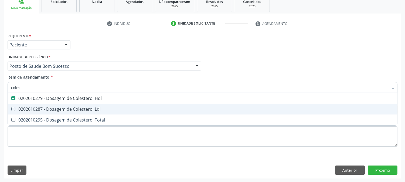
click at [25, 112] on span "0202010287 - Dosagem de Colesterol Ldl" at bounding box center [203, 109] width 390 height 11
checkbox Ldl "true"
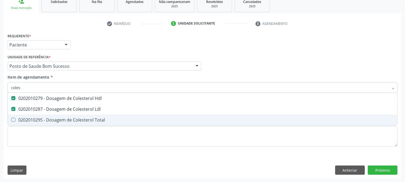
drag, startPoint x: 24, startPoint y: 117, endPoint x: 22, endPoint y: 104, distance: 13.3
click at [24, 118] on div "0202010295 - Dosagem de Colesterol Total" at bounding box center [202, 120] width 383 height 4
checkbox Total "true"
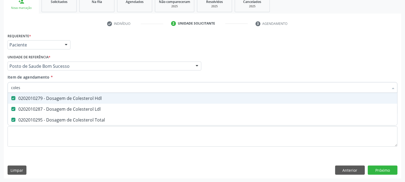
drag, startPoint x: 24, startPoint y: 88, endPoint x: 4, endPoint y: 91, distance: 19.4
click at [4, 91] on div "Requerente * Paciente Médico(a) Enfermeiro(a) Paciente Nenhum resultado encontr…" at bounding box center [203, 105] width 398 height 147
checkbox Hdl "false"
checkbox Ldl "false"
checkbox Total "false"
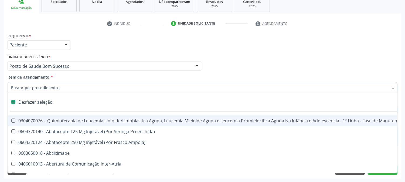
click at [4, 91] on div "Requerente * Paciente Médico(a) Enfermeiro(a) Paciente Nenhum resultado encontr…" at bounding box center [203, 105] width 398 height 147
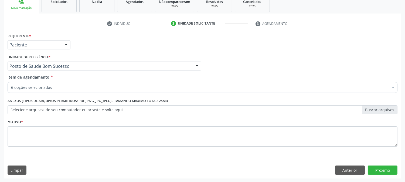
checkbox Glicose "true"
checkbox Creatinina "true"
checkbox Ureia "true"
checkbox Hdl "true"
checkbox Ldl "true"
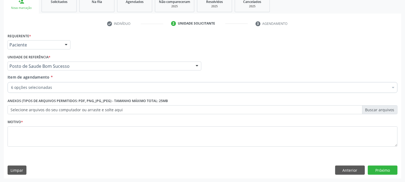
checkbox Total "true"
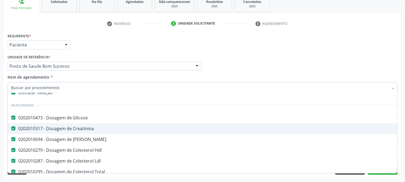
scroll to position [0, 0]
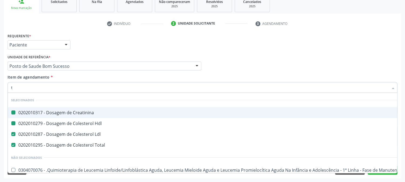
type input "tg"
checkbox Creatinina "false"
checkbox Hdl "false"
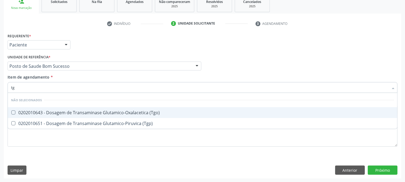
click at [60, 111] on div "0202010643 - Dosagem de Transaminase Glutamico-Oxalacetica (Tgo)" at bounding box center [202, 112] width 383 height 4
checkbox \(Tgo\) "true"
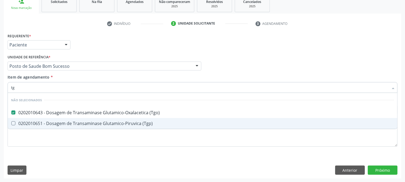
click at [49, 120] on span "0202010651 - Dosagem de Transaminase Glutamico-Piruvica (Tgp)" at bounding box center [203, 123] width 390 height 11
checkbox \(Tgp\) "true"
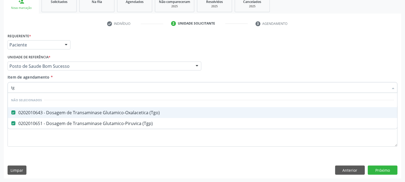
drag, startPoint x: 22, startPoint y: 90, endPoint x: 0, endPoint y: 90, distance: 21.6
click at [0, 90] on div "Acompanhamento Acompanhe a situação das marcações correntes e finalizadas Relat…" at bounding box center [202, 63] width 405 height 238
type input "tr"
checkbox \(Tgo\) "false"
checkbox \(Tgp\) "false"
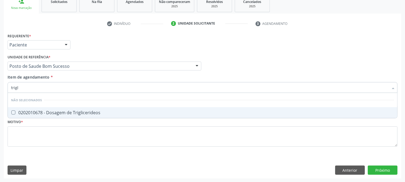
type input "trigli"
click at [15, 113] on Triglicerideos at bounding box center [13, 112] width 4 height 4
click at [11, 113] on Triglicerideos "checkbox" at bounding box center [10, 113] width 4 height 4
checkbox Triglicerideos "true"
drag, startPoint x: 25, startPoint y: 89, endPoint x: 2, endPoint y: 93, distance: 23.2
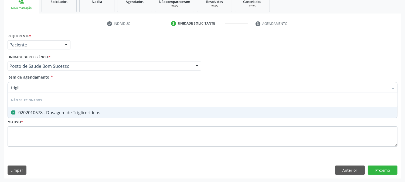
click at [2, 93] on div "Acompanhamento Acompanhe a situação das marcações correntes e finalizadas Relat…" at bounding box center [202, 63] width 405 height 238
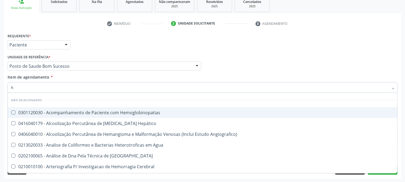
type input "he"
checkbox Hemoglobinopatias "false"
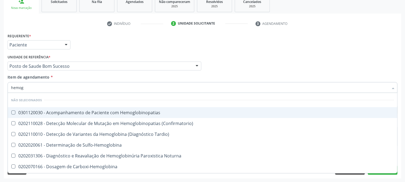
type input "hemogr"
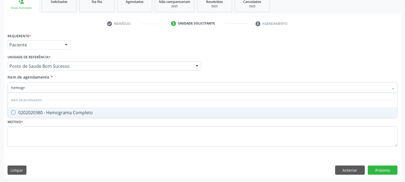
click at [15, 113] on Completo at bounding box center [13, 112] width 4 height 4
click at [11, 113] on Completo "checkbox" at bounding box center [10, 113] width 4 height 4
checkbox Completo "true"
drag, startPoint x: 31, startPoint y: 87, endPoint x: 2, endPoint y: 87, distance: 28.9
click at [2, 87] on div "Acompanhamento Acompanhe a situação das marcações correntes e finalizadas Relat…" at bounding box center [202, 63] width 405 height 238
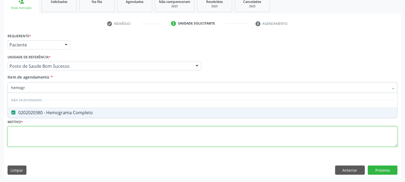
click at [35, 137] on div "Requerente * Paciente Médico(a) Enfermeiro(a) Paciente Nenhum resultado encontr…" at bounding box center [203, 93] width 390 height 122
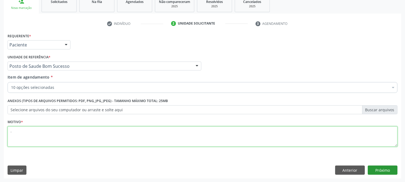
type textarea "."
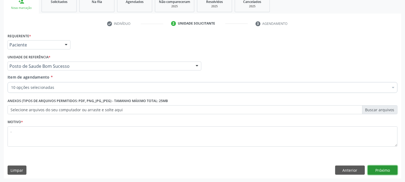
click at [387, 170] on button "Próximo" at bounding box center [383, 170] width 30 height 9
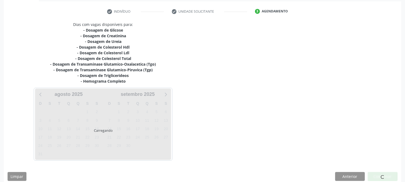
scroll to position [104, 0]
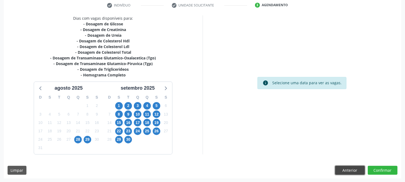
click at [352, 170] on button "Anterior" at bounding box center [351, 170] width 30 height 9
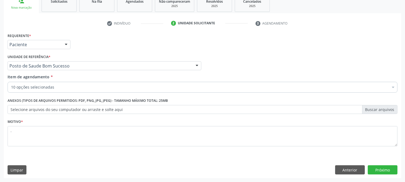
scroll to position [85, 0]
click at [379, 170] on button "Próximo" at bounding box center [383, 170] width 30 height 9
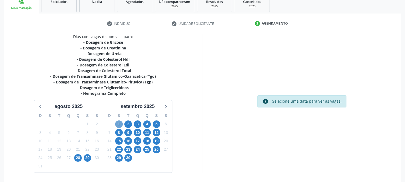
click at [117, 125] on span "1" at bounding box center [119, 124] width 8 height 8
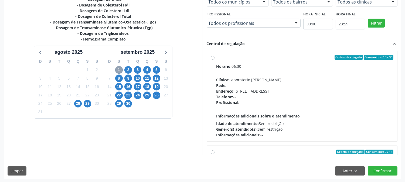
scroll to position [140, 0]
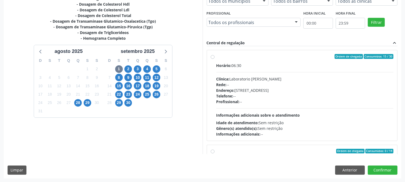
click at [243, 113] on span "Informações adicionais sobre o atendimento" at bounding box center [259, 115] width 84 height 5
click at [215, 59] on input "Ordem de chegada Consumidos: 15 / 30 Horário: 06:30 Clínica: Laboratorio Jose P…" at bounding box center [213, 56] width 4 height 5
radio input "true"
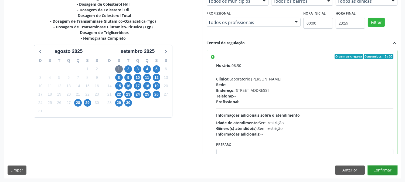
click at [377, 170] on button "Confirmar" at bounding box center [383, 170] width 30 height 9
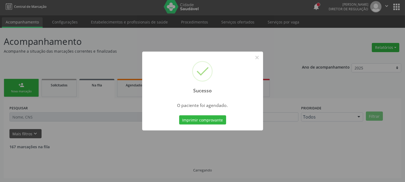
scroll to position [0, 0]
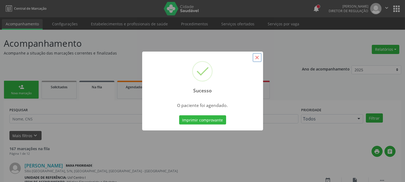
click at [257, 59] on button "×" at bounding box center [257, 57] width 9 height 9
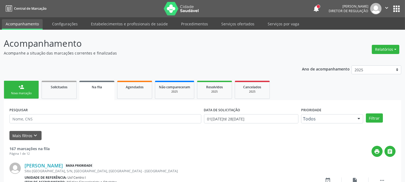
click at [32, 91] on div "Nova marcação" at bounding box center [21, 93] width 27 height 4
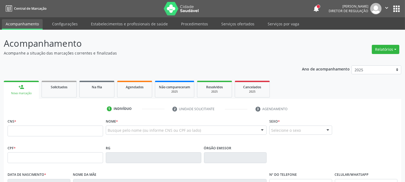
drag, startPoint x: 28, startPoint y: 124, endPoint x: 27, endPoint y: 128, distance: 4.2
click at [28, 127] on div "CNS *" at bounding box center [56, 126] width 96 height 19
click at [27, 129] on input "text" at bounding box center [56, 131] width 96 height 11
type input "7"
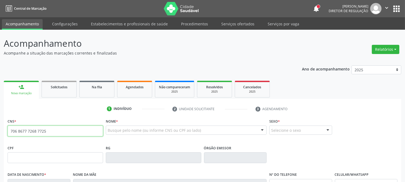
type input "706 8677 7268 7725"
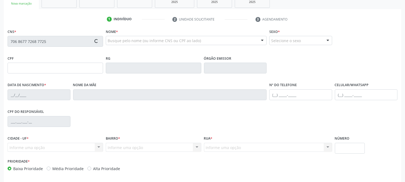
scroll to position [90, 0]
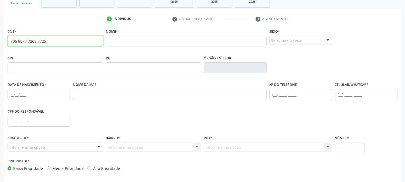
drag, startPoint x: 57, startPoint y: 39, endPoint x: 4, endPoint y: 38, distance: 53.2
click at [4, 38] on div "CNS * 706 8677 7268 7725 none Nome * Sexo * Selecione o sexo Masculino Feminino…" at bounding box center [203, 113] width 398 height 172
drag, startPoint x: 16, startPoint y: 43, endPoint x: 143, endPoint y: 49, distance: 127.1
click at [143, 49] on fieldset "Nome *" at bounding box center [186, 38] width 161 height 23
drag, startPoint x: 65, startPoint y: 40, endPoint x: 3, endPoint y: 44, distance: 62.0
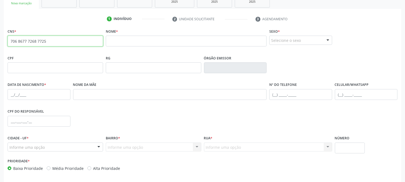
click at [8, 41] on input "706 8677 7268 7725" at bounding box center [56, 41] width 96 height 11
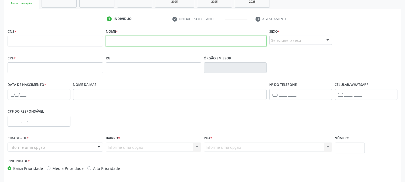
click at [125, 40] on input "text" at bounding box center [186, 41] width 161 height 11
type input "m"
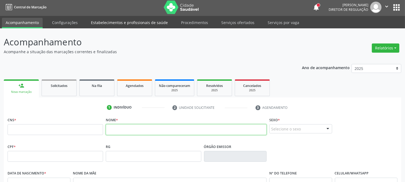
scroll to position [0, 0]
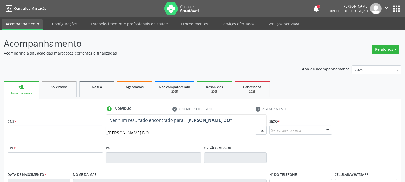
type input "[PERSON_NAME]"
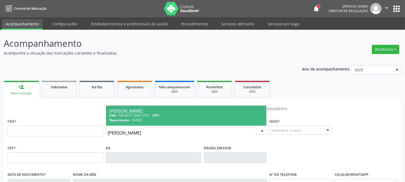
click at [158, 115] on span "CPF:" at bounding box center [156, 115] width 7 height 5
type input "706 8077 7268 7725"
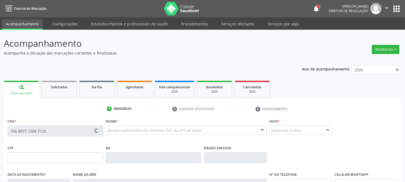
type input "[DATE]"
type input "[PERSON_NAME]"
type input "[PHONE_NUMBER]"
type input "095.712.784-75"
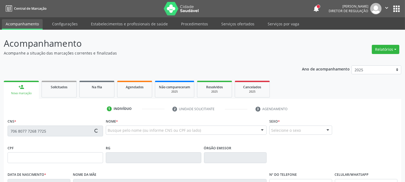
type input "S/N"
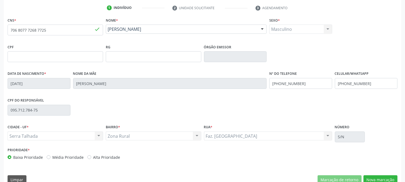
scroll to position [110, 0]
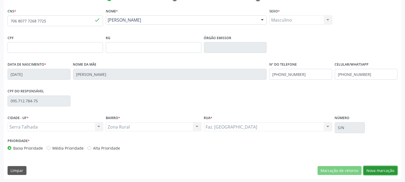
click at [374, 167] on button "Nova marcação" at bounding box center [381, 170] width 34 height 9
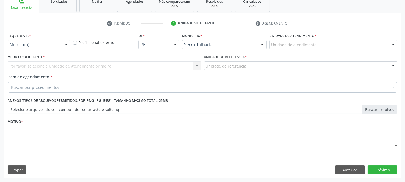
scroll to position [85, 0]
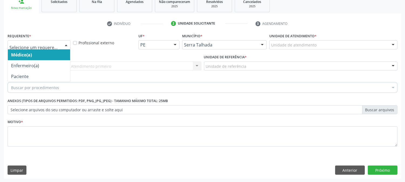
click at [62, 45] on div at bounding box center [66, 45] width 8 height 9
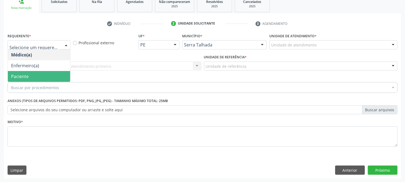
click at [57, 73] on span "Paciente" at bounding box center [39, 76] width 62 height 11
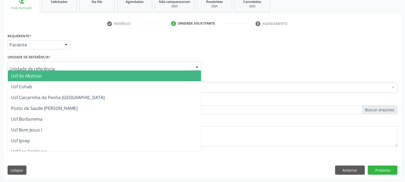
click at [72, 63] on div at bounding box center [105, 66] width 194 height 9
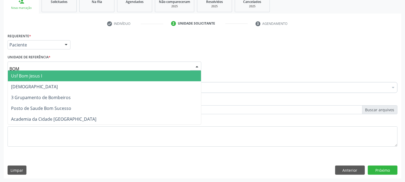
type input "BOM S"
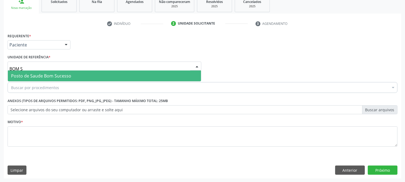
click at [63, 79] on span "Posto de Saude Bom Sucesso" at bounding box center [104, 76] width 193 height 11
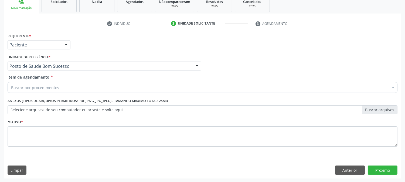
click at [66, 86] on div "Buscar por procedimentos" at bounding box center [203, 87] width 390 height 11
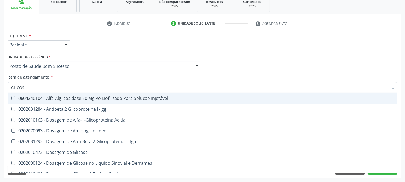
type input "GLICOSE"
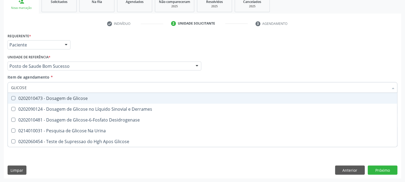
click at [57, 97] on div "0202010473 - Dosagem de Glicose" at bounding box center [202, 98] width 383 height 4
checkbox Glicose "true"
drag, startPoint x: 36, startPoint y: 85, endPoint x: 0, endPoint y: 91, distance: 36.9
click at [0, 91] on div "Acompanhamento Acompanhe a situação das marcações correntes e finalizadas Relat…" at bounding box center [202, 63] width 405 height 238
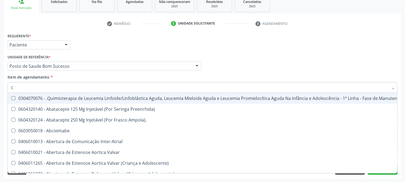
type input "CR"
checkbox Manutenção "false"
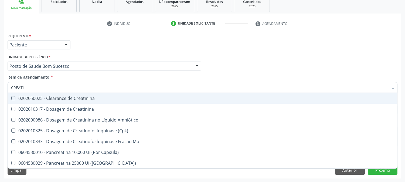
type input "CREATIN"
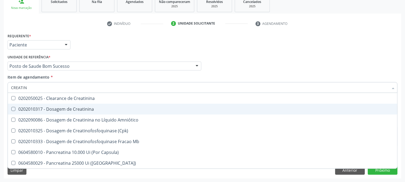
click at [22, 104] on span "0202010317 - Dosagem de Creatinina" at bounding box center [203, 109] width 390 height 11
checkbox Creatinina "true"
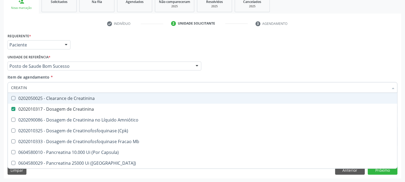
drag, startPoint x: 31, startPoint y: 85, endPoint x: 2, endPoint y: 97, distance: 31.6
click at [2, 97] on div "Acompanhamento Acompanhe a situação das marcações correntes e finalizadas Relat…" at bounding box center [202, 63] width 405 height 238
type input "UREI"
checkbox Creatinina "false"
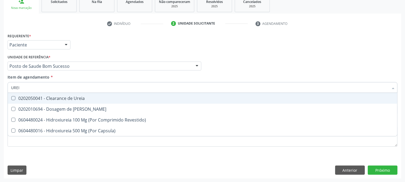
type input "UREIA"
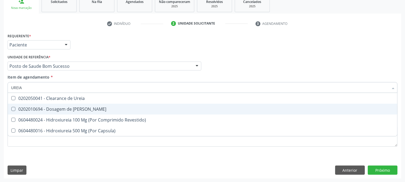
click at [17, 108] on div "0202010694 - Dosagem de [PERSON_NAME]" at bounding box center [202, 109] width 383 height 4
checkbox Ureia "true"
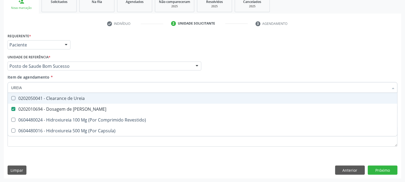
drag, startPoint x: 18, startPoint y: 87, endPoint x: 1, endPoint y: 83, distance: 17.6
click at [4, 86] on div "Requerente * Paciente Médico(a) Enfermeiro(a) Paciente Nenhum resultado encontr…" at bounding box center [203, 105] width 398 height 147
type input "COL"
checkbox Ureia "false"
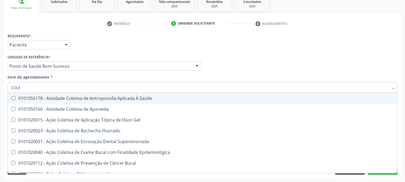
type input "COLES"
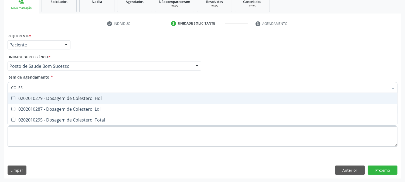
click at [26, 98] on div "0202010279 - Dosagem de Colesterol Hdl" at bounding box center [202, 98] width 383 height 4
checkbox Hdl "true"
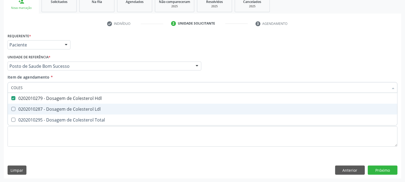
click at [22, 107] on div "0202010287 - Dosagem de Colesterol Ldl" at bounding box center [202, 109] width 383 height 4
checkbox Ldl "true"
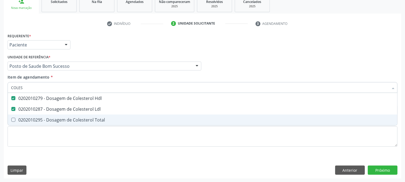
click at [19, 120] on div "0202010295 - Dosagem de Colesterol Total" at bounding box center [202, 120] width 383 height 4
checkbox Total "true"
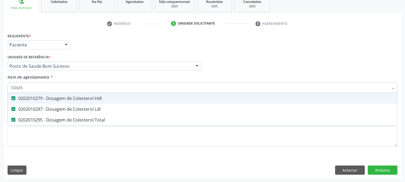
drag, startPoint x: 27, startPoint y: 89, endPoint x: 0, endPoint y: 88, distance: 27.0
click at [0, 90] on div "Acompanhamento Acompanhe a situação das marcações correntes e finalizadas Relat…" at bounding box center [202, 63] width 405 height 238
type input "TG"
checkbox Hdl "false"
checkbox Ldl "false"
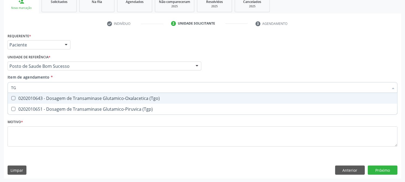
click at [19, 97] on div "0202010643 - Dosagem de Transaminase Glutamico-Oxalacetica (Tgo)" at bounding box center [202, 98] width 383 height 4
checkbox \(Tgo\) "true"
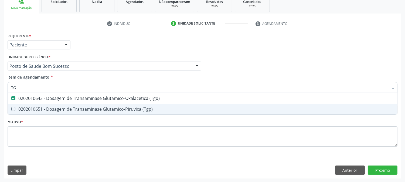
click at [16, 105] on span "0202010651 - Dosagem de Transaminase Glutamico-Piruvica (Tgp)" at bounding box center [203, 109] width 390 height 11
checkbox \(Tgp\) "true"
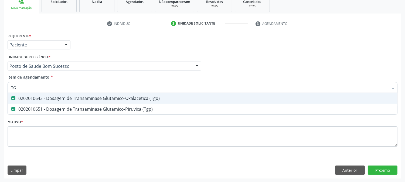
drag, startPoint x: 23, startPoint y: 86, endPoint x: 0, endPoint y: 95, distance: 24.4
click at [0, 95] on div "Acompanhamento Acompanhe a situação das marcações correntes e finalizadas Relat…" at bounding box center [202, 63] width 405 height 238
type input "TR"
checkbox \(Tgo\) "false"
checkbox \(Tgp\) "false"
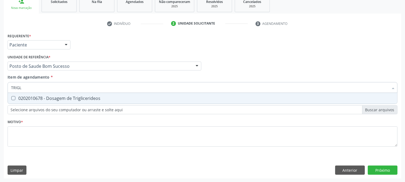
type input "TRIGLI"
click at [28, 96] on div "0202010678 - Dosagem de Triglicerideos" at bounding box center [202, 98] width 383 height 4
checkbox Triglicerideos "true"
drag, startPoint x: 31, startPoint y: 89, endPoint x: 0, endPoint y: 93, distance: 31.1
click at [0, 93] on div "Acompanhamento Acompanhe a situação das marcações correntes e finalizadas Relat…" at bounding box center [202, 63] width 405 height 238
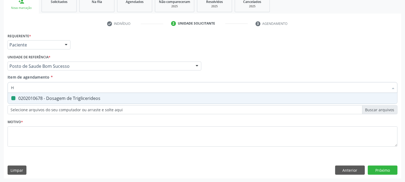
type input "HE"
checkbox Triglicerideos "false"
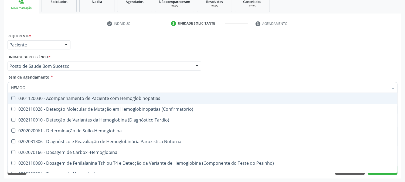
type input "HEMOGR"
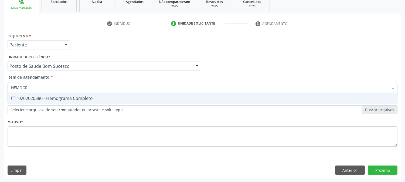
click at [18, 96] on div "0202020380 - Hemograma Completo" at bounding box center [202, 98] width 383 height 4
checkbox Completo "true"
drag, startPoint x: 33, startPoint y: 86, endPoint x: 0, endPoint y: 93, distance: 34.1
click at [0, 93] on div "Acompanhamento Acompanhe a situação das marcações correntes e finalizadas Relat…" at bounding box center [202, 63] width 405 height 238
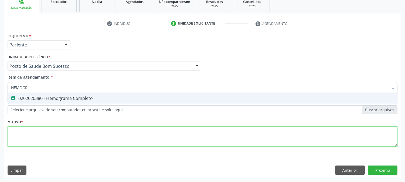
click at [38, 129] on div "Requerente * Paciente Médico(a) Enfermeiro(a) Paciente Nenhum resultado encontr…" at bounding box center [203, 93] width 390 height 122
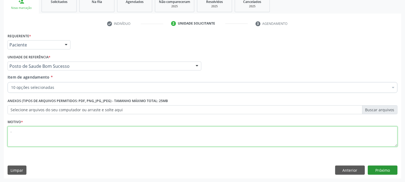
type textarea "."
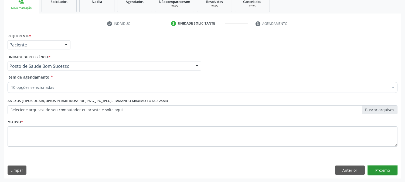
click at [386, 172] on button "Próximo" at bounding box center [383, 170] width 30 height 9
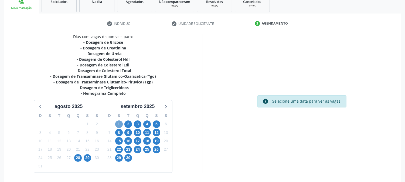
click at [119, 125] on span "1" at bounding box center [119, 124] width 8 height 8
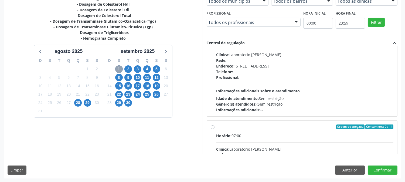
scroll to position [0, 0]
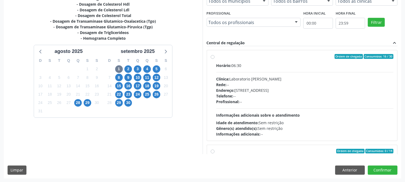
click at [257, 113] on span "Informações adicionais sobre o atendimento" at bounding box center [259, 115] width 84 height 5
click at [215, 59] on input "Ordem de chegada Consumidos: 16 / 30 Horário: 06:30 Clínica: Laboratorio [PERSO…" at bounding box center [213, 56] width 4 height 5
radio input "true"
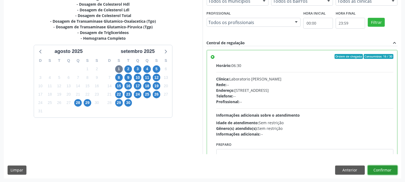
click at [385, 171] on button "Confirmar" at bounding box center [383, 170] width 30 height 9
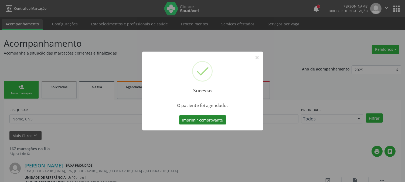
click at [211, 115] on button "Imprimir comprovante" at bounding box center [202, 119] width 47 height 9
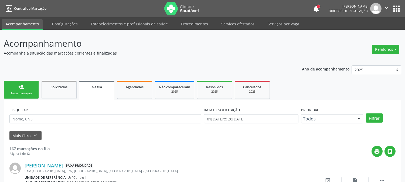
click at [25, 88] on link "person_add Nova marcação" at bounding box center [21, 90] width 35 height 18
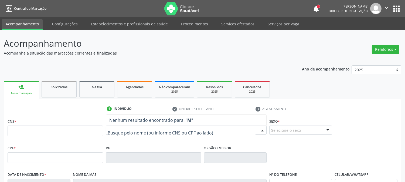
type input "M"
type input "[PERSON_NAME]"
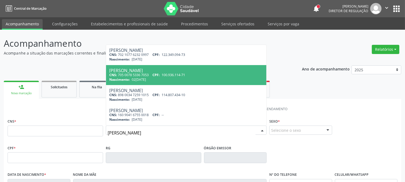
click at [222, 73] on div "CNS: 705 0078 5336 7053 CPF: 100.936.114-71" at bounding box center [186, 75] width 154 height 5
type input "705 0078 5336 7053"
